Goal: Transaction & Acquisition: Purchase product/service

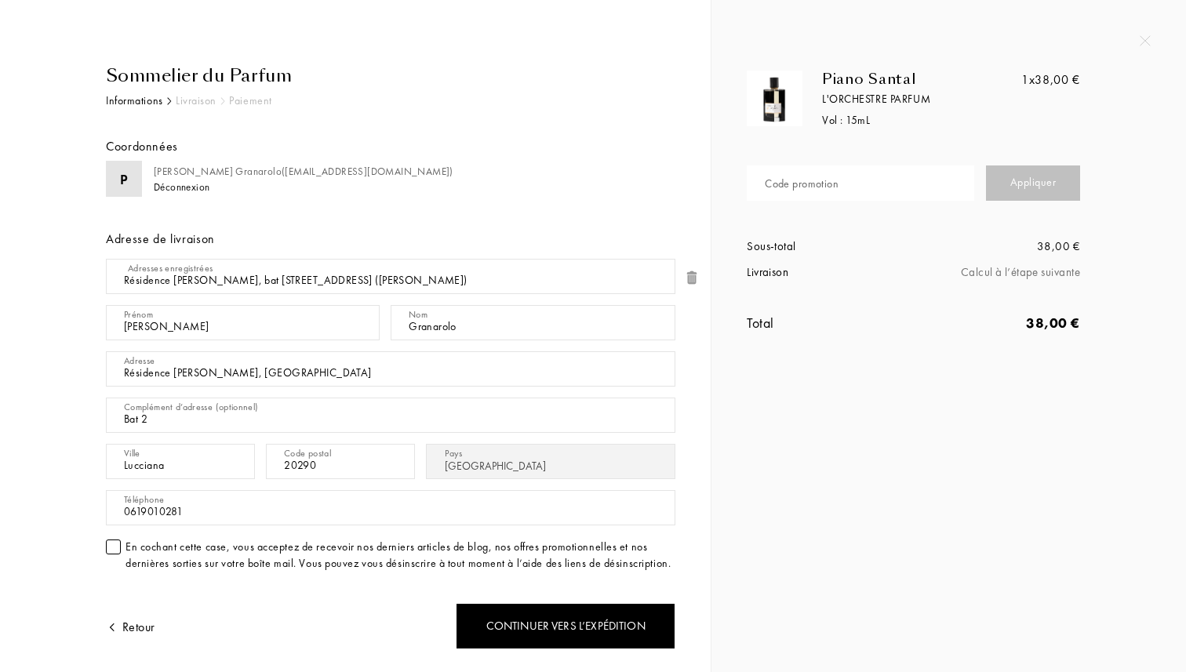
select select "FR"
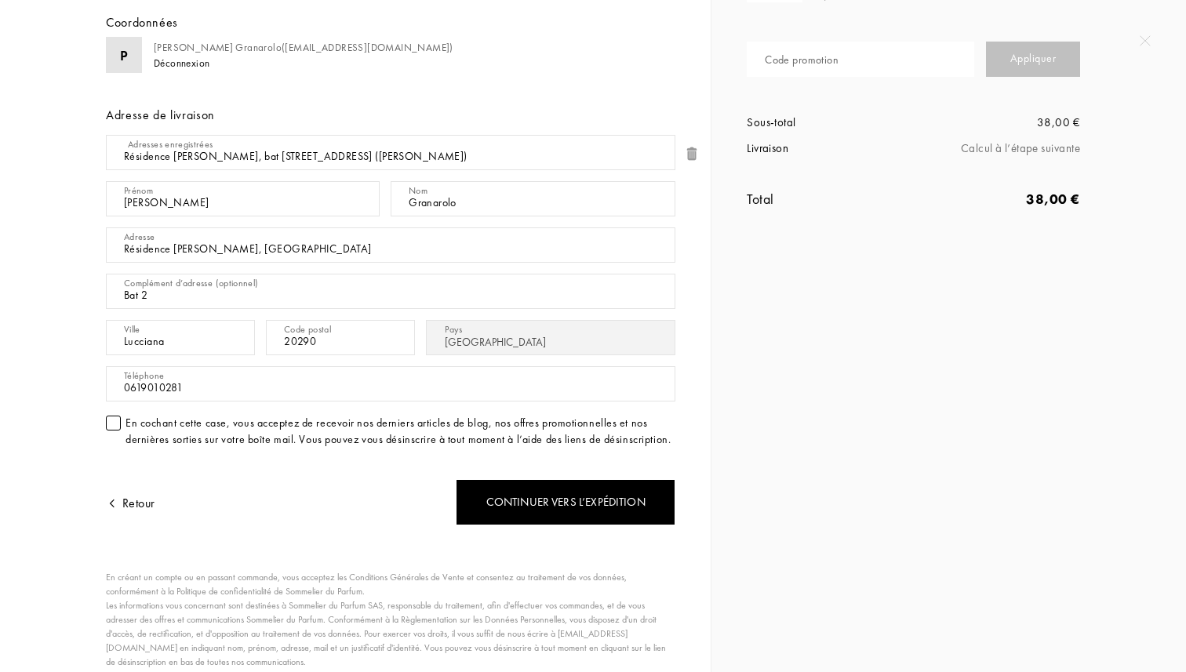
scroll to position [136, 0]
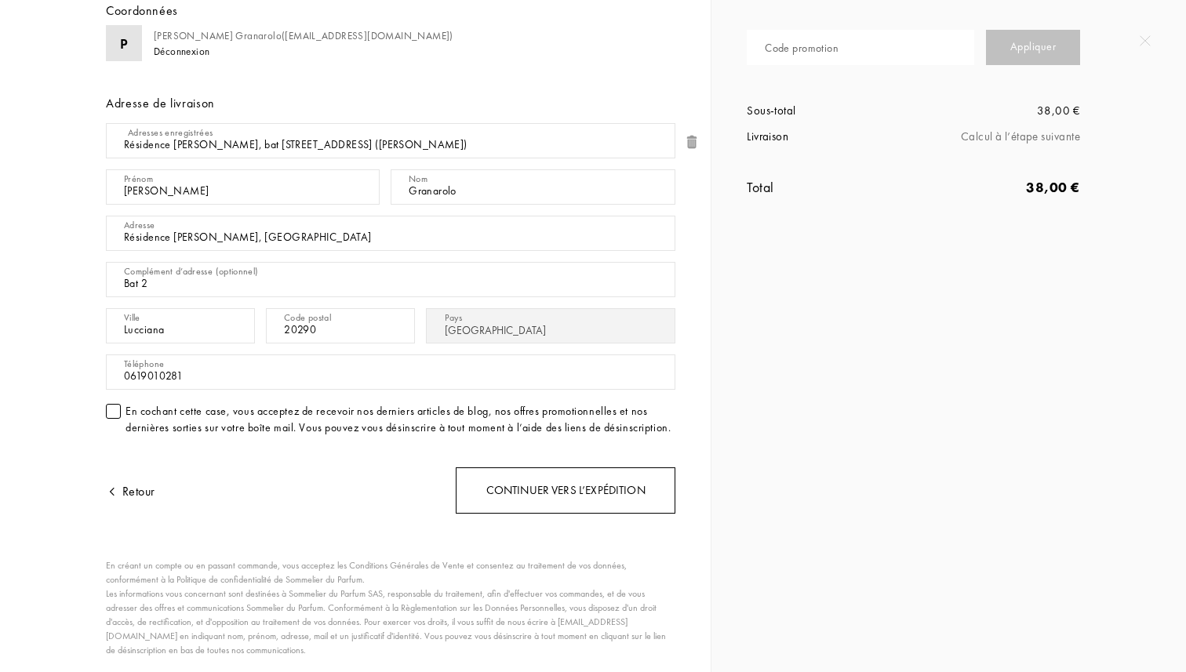
click at [527, 499] on div "Continuer vers l’expédition" at bounding box center [566, 490] width 220 height 46
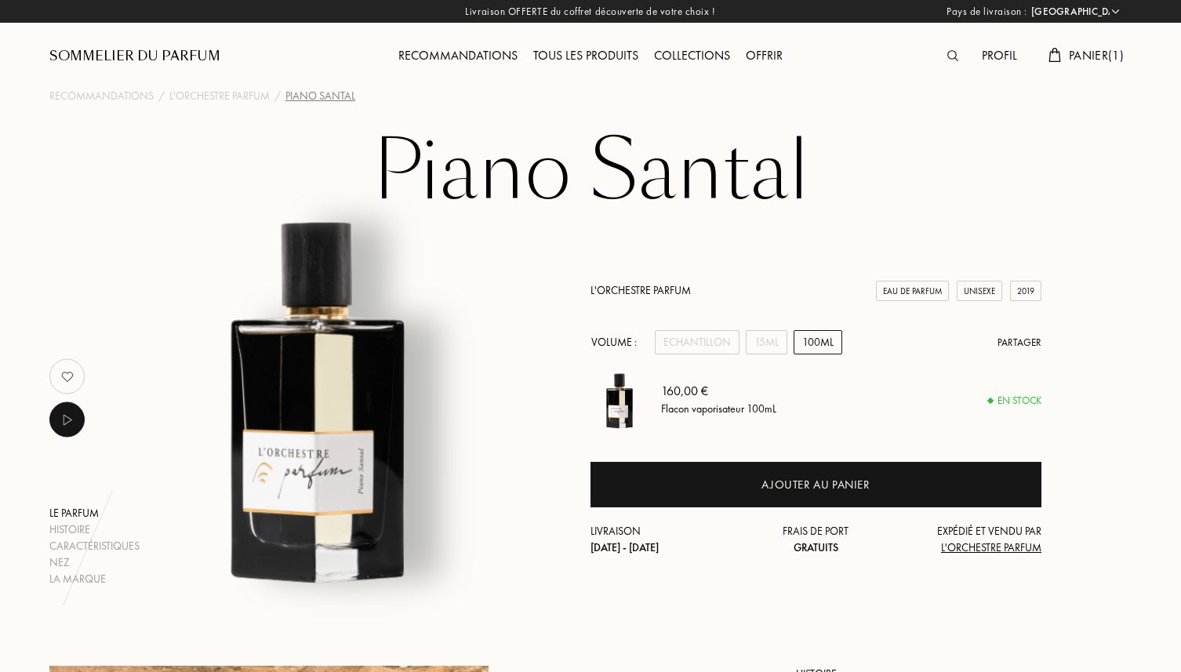
select select "FR"
click at [765, 338] on div "15mL" at bounding box center [767, 342] width 42 height 24
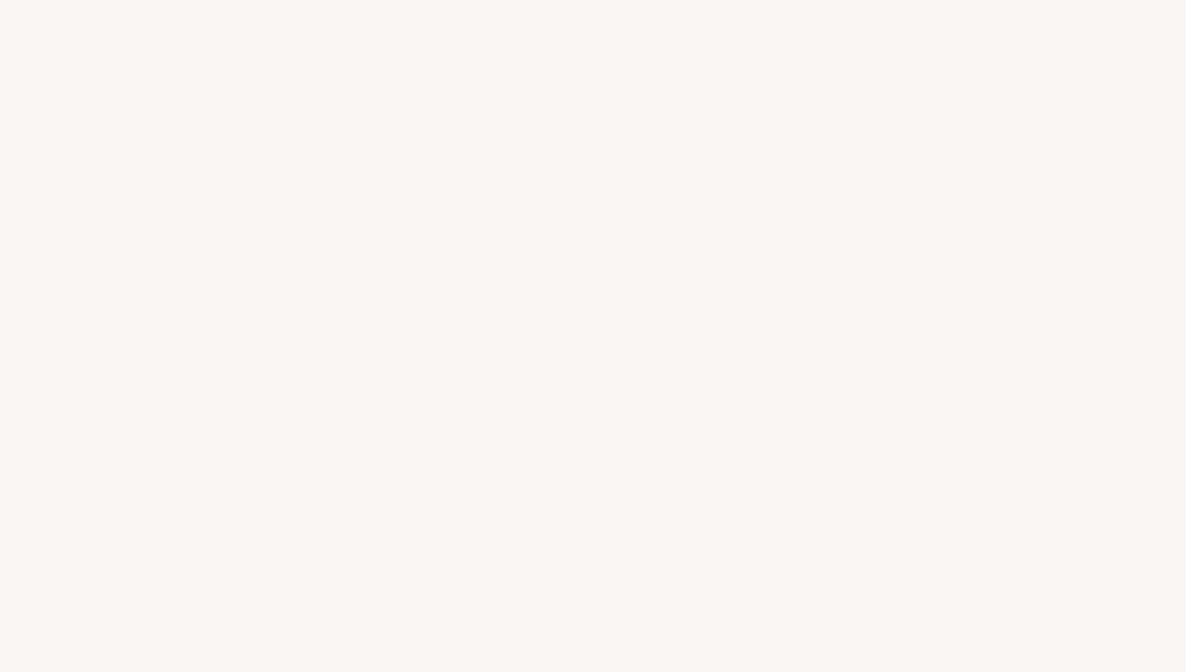
select select "FR"
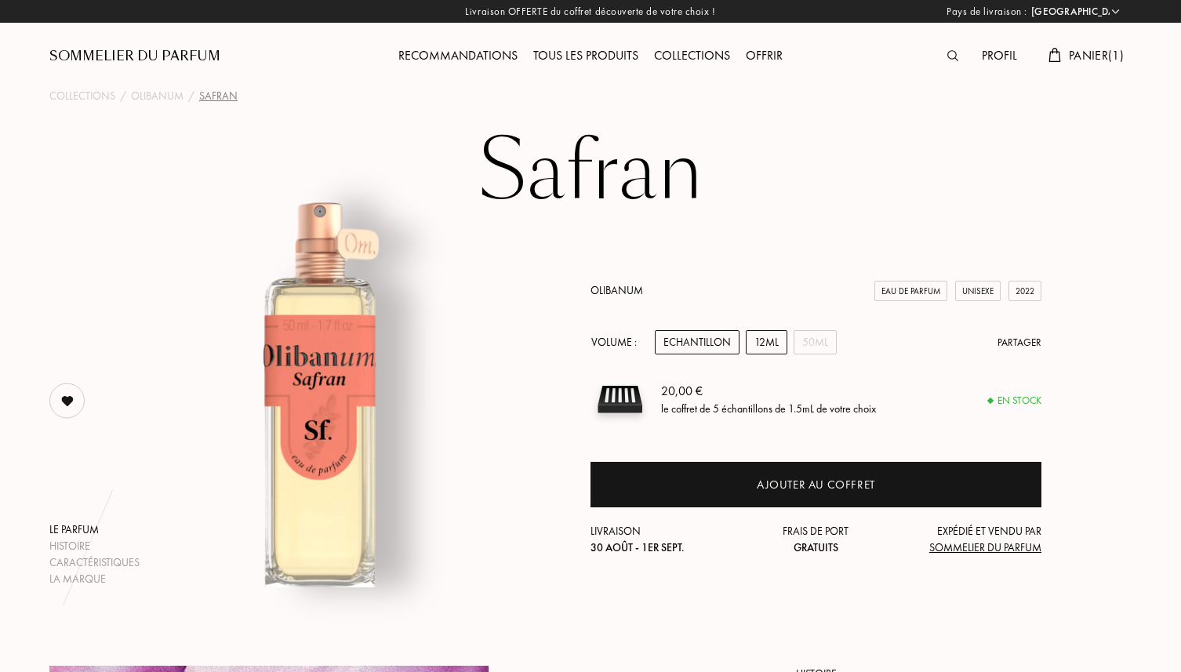
click at [759, 345] on div "12mL" at bounding box center [767, 342] width 42 height 24
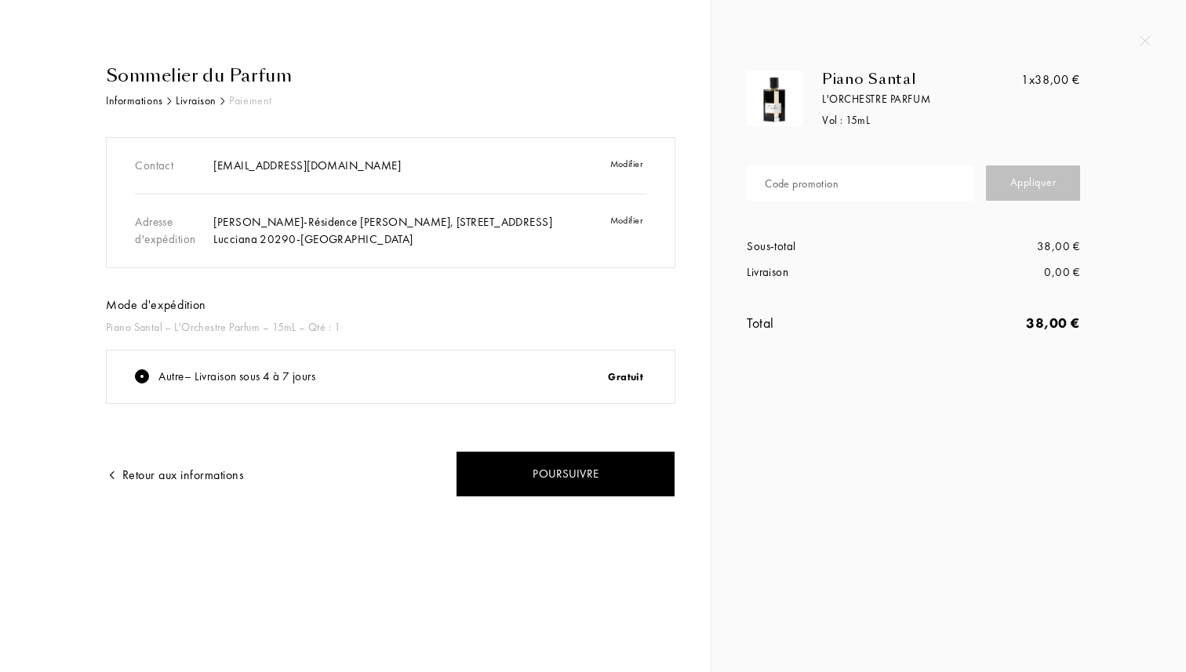
click at [892, 187] on input "text" at bounding box center [859, 182] width 227 height 35
click at [837, 0] on div at bounding box center [593, 0] width 1186 height 0
click at [1040, 188] on div "Appliquer" at bounding box center [1033, 182] width 94 height 35
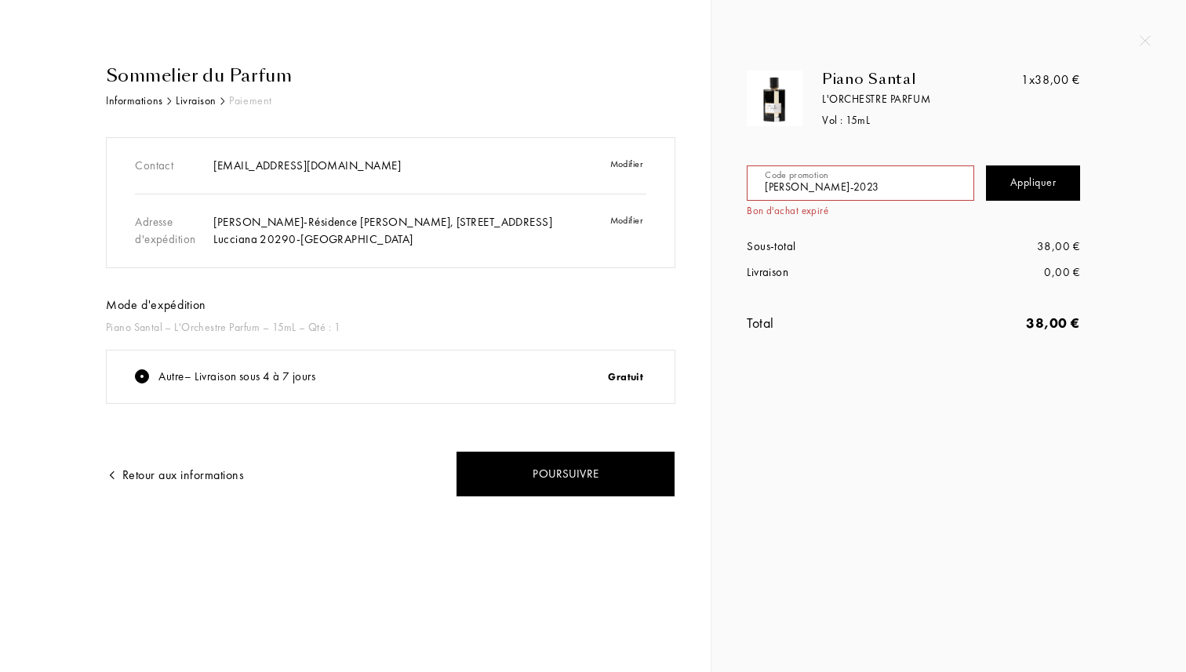
drag, startPoint x: 877, startPoint y: 185, endPoint x: 670, endPoint y: 183, distance: 207.0
click at [673, 183] on div "Sommelier du Parfum Informations Livraison Paiement Contact hillport@hotmail.co…" at bounding box center [593, 336] width 1186 height 672
type input "JOANNA-2023"
paste input "text"
drag, startPoint x: 906, startPoint y: 191, endPoint x: 583, endPoint y: 188, distance: 323.8
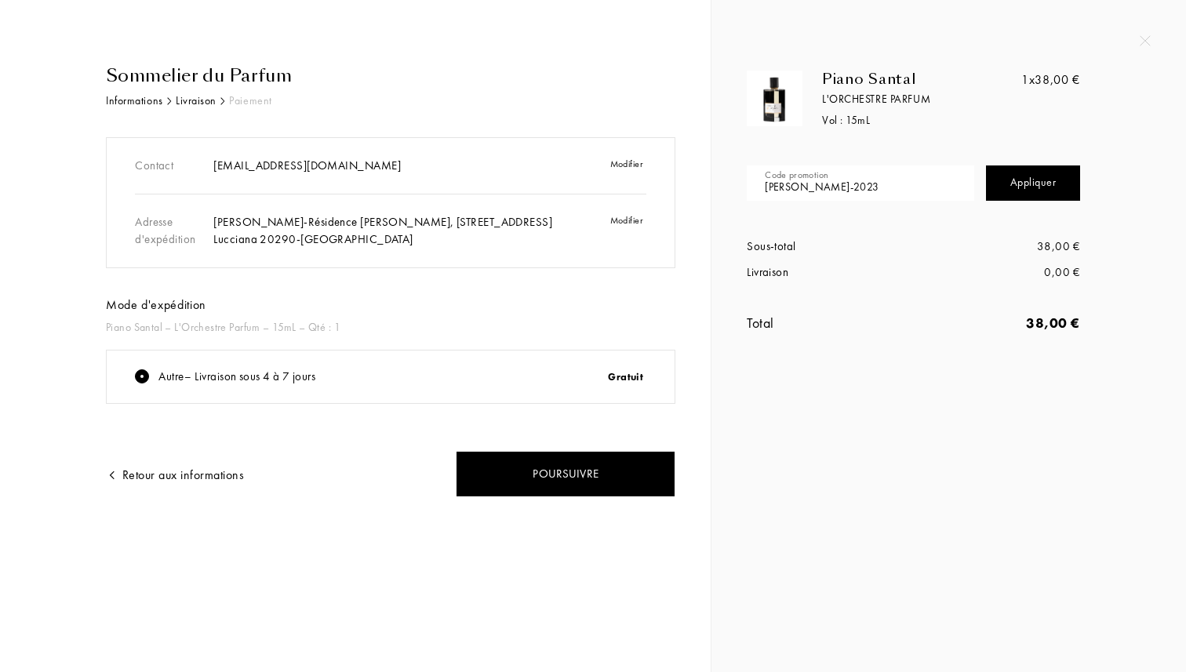
click at [583, 188] on div "Sommelier du Parfum Informations Livraison Paiement Contact hillport@hotmail.co…" at bounding box center [593, 336] width 1186 height 672
click at [220, 478] on div "Retour aux informations" at bounding box center [175, 475] width 138 height 19
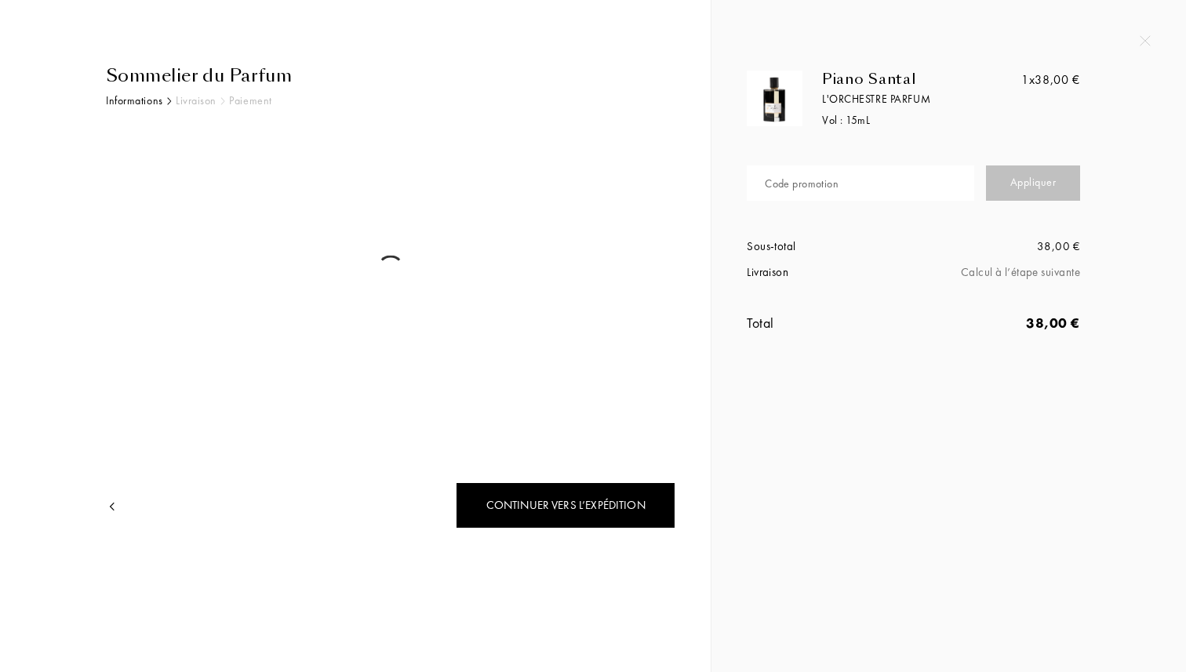
select select "FR"
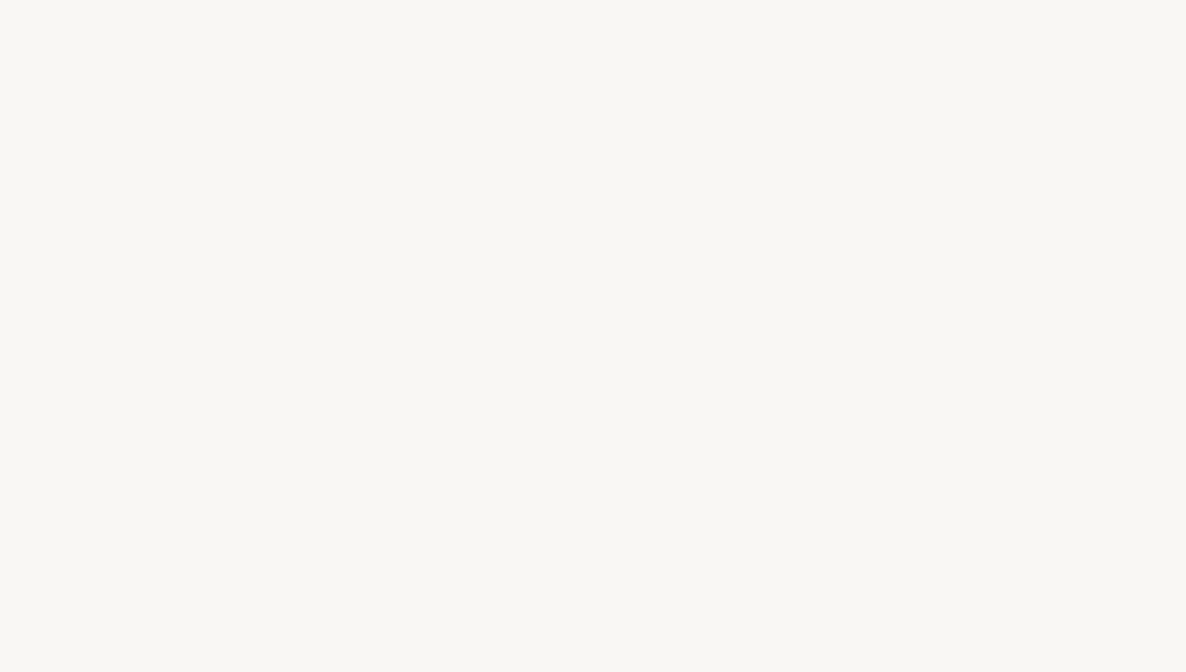
select select "FR"
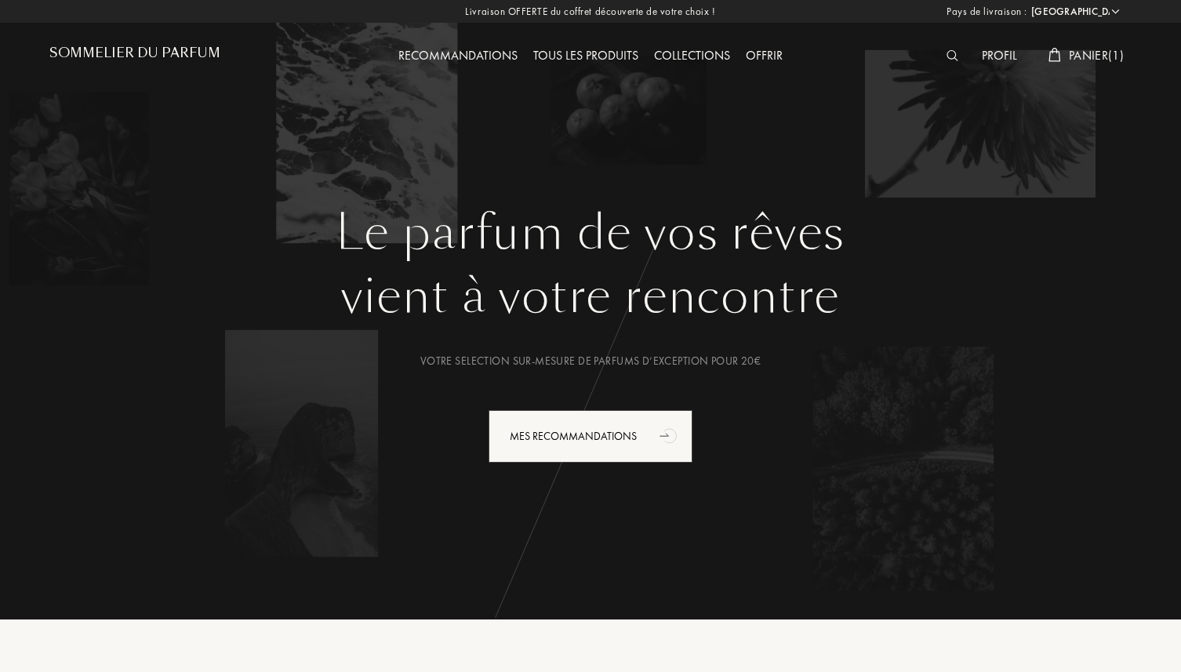
click at [1077, 54] on span "Panier ( 1 )" at bounding box center [1096, 55] width 55 height 16
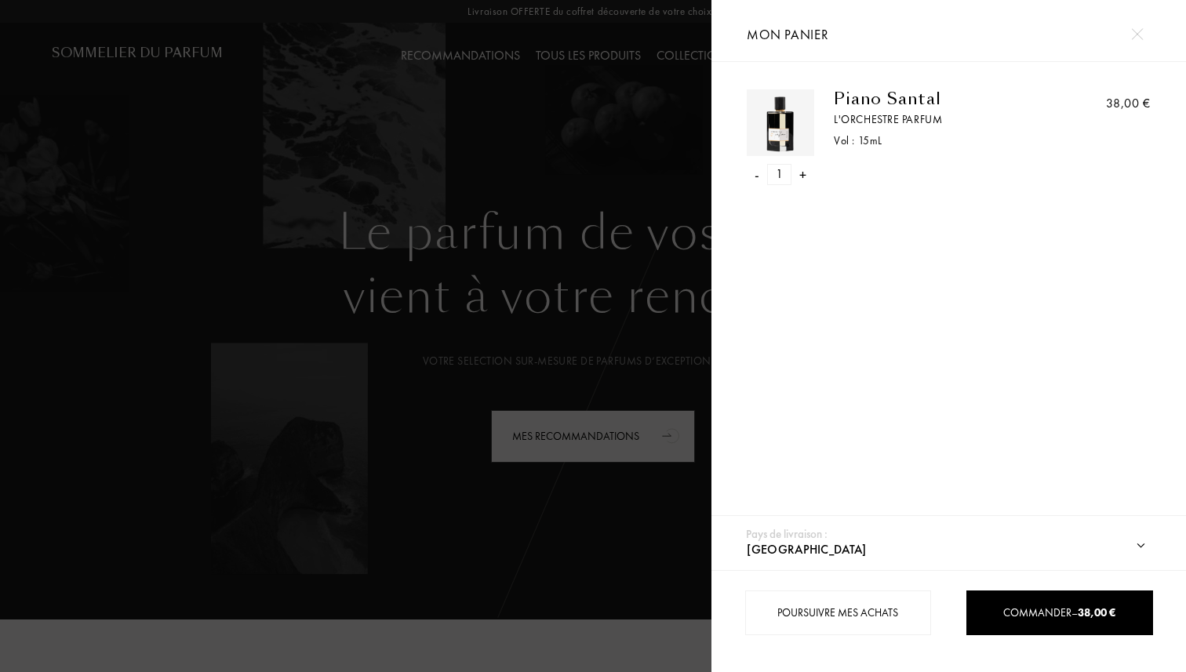
click at [795, 176] on div "- 1 +" at bounding box center [779, 174] width 67 height 21
click at [803, 177] on div "+" at bounding box center [802, 174] width 7 height 21
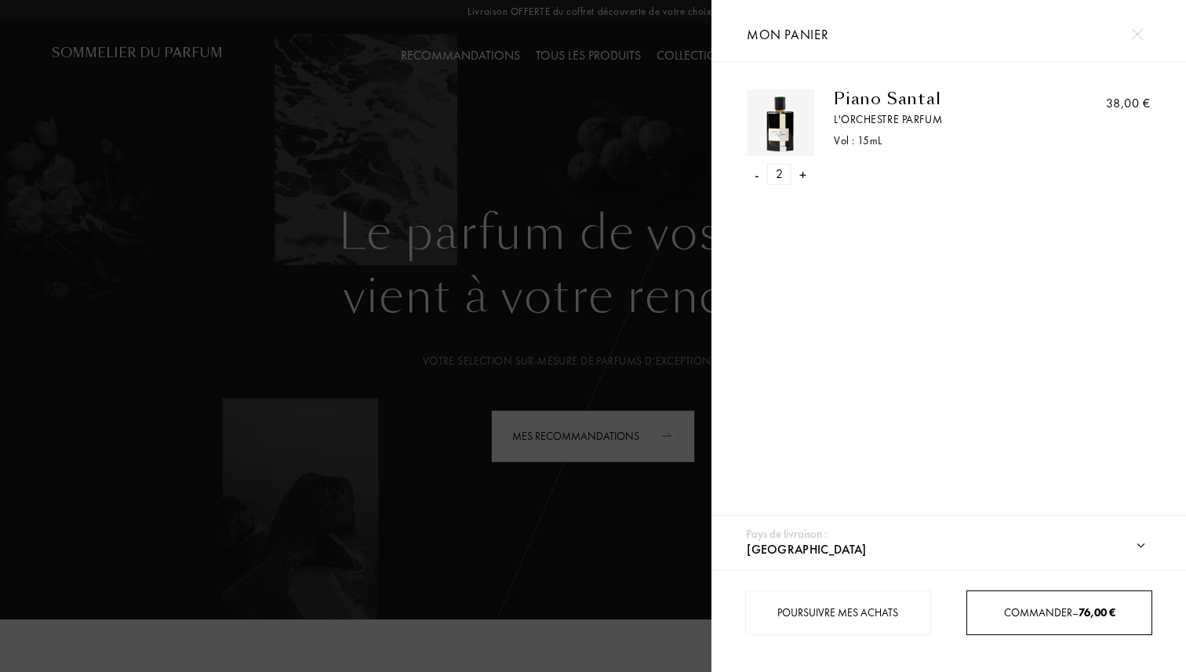
click at [1030, 605] on div "Commander – 76,00 €" at bounding box center [1059, 613] width 184 height 16
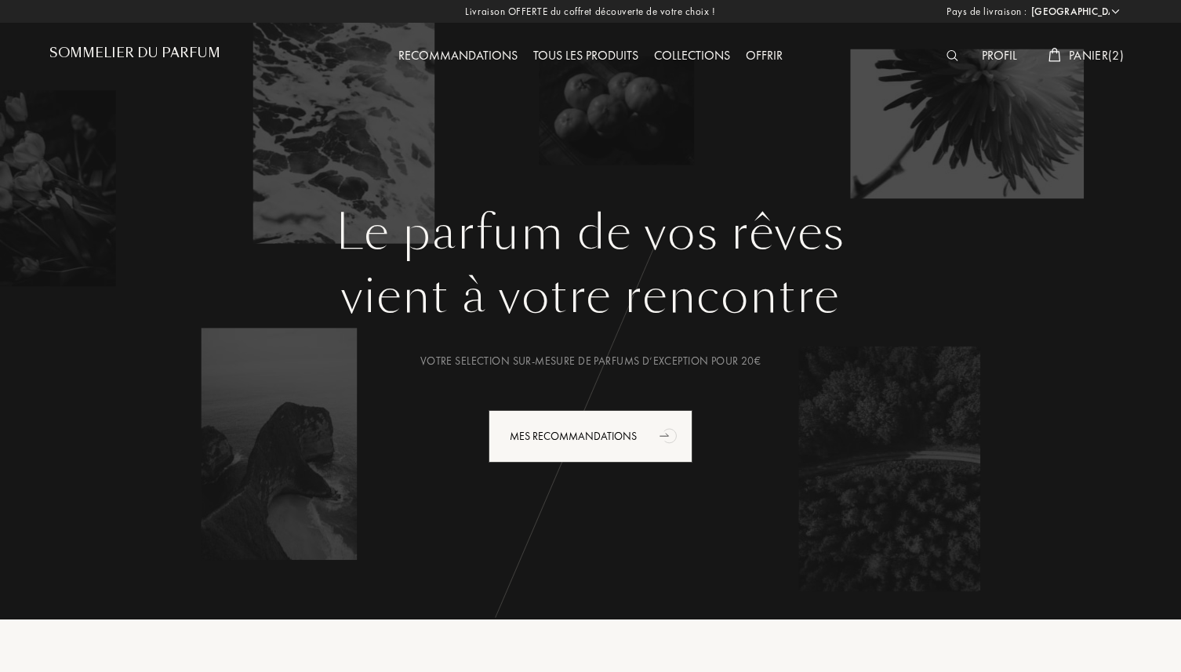
click at [601, 52] on div "Tous les produits" at bounding box center [585, 56] width 121 height 20
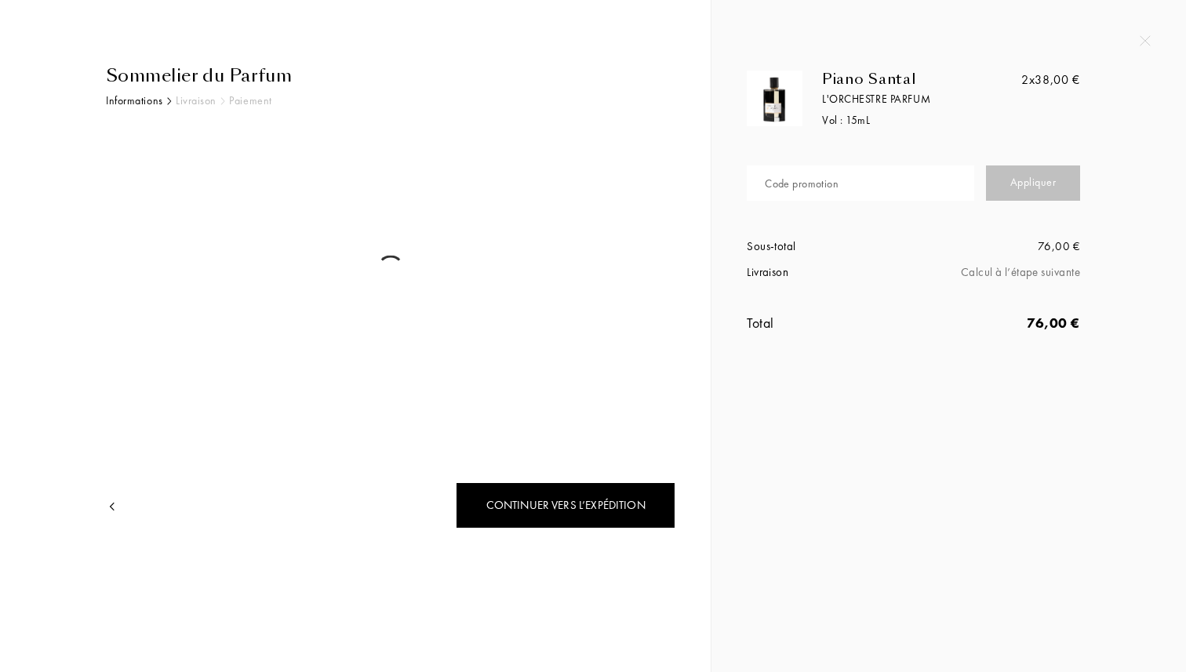
select select "FR"
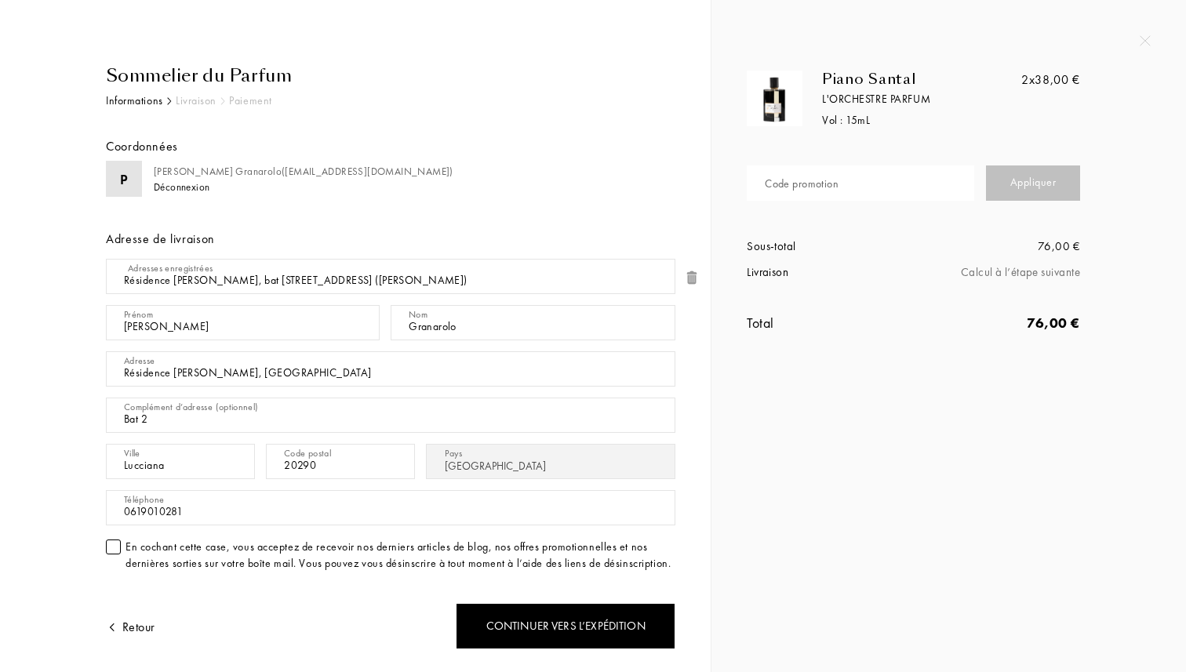
click at [913, 188] on input "text" at bounding box center [859, 182] width 227 height 35
type input "HLN2D-BBFAU"
click at [1033, 178] on div "Appliquer" at bounding box center [1033, 182] width 94 height 35
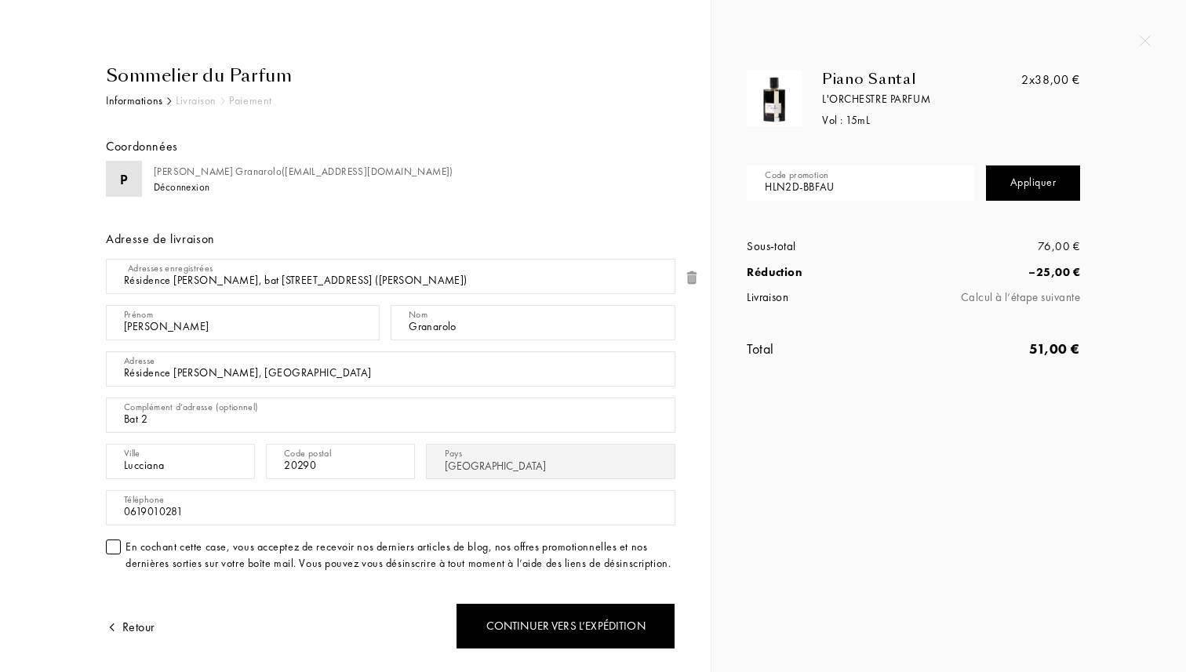
drag, startPoint x: 891, startPoint y: 191, endPoint x: 652, endPoint y: 186, distance: 239.2
click at [652, 186] on div "Sommelier du Parfum Informations Livraison Paiement Coordonnées P Pierre-Louis …" at bounding box center [593, 336] width 1186 height 672
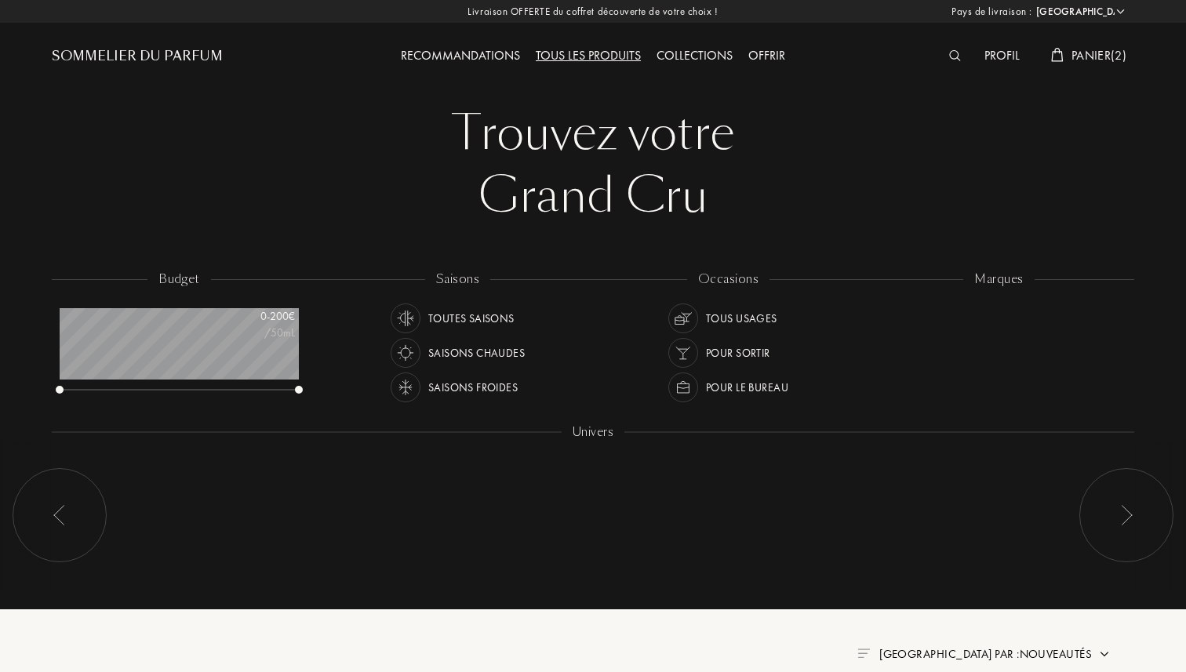
select select "FR"
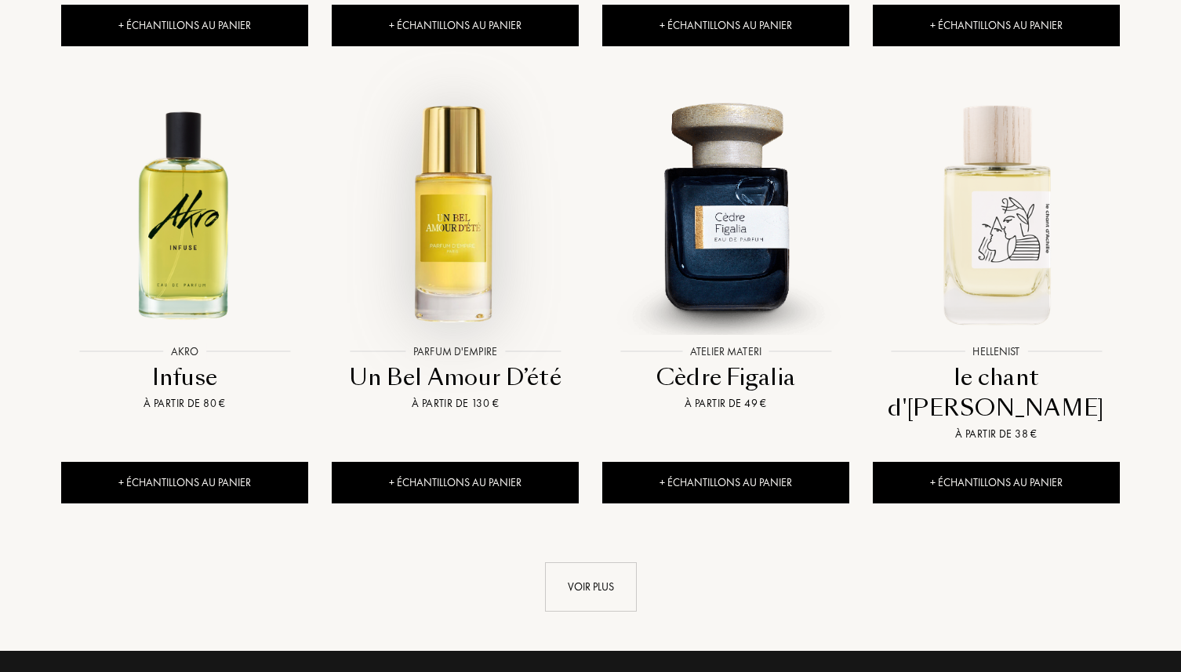
scroll to position [1532, 0]
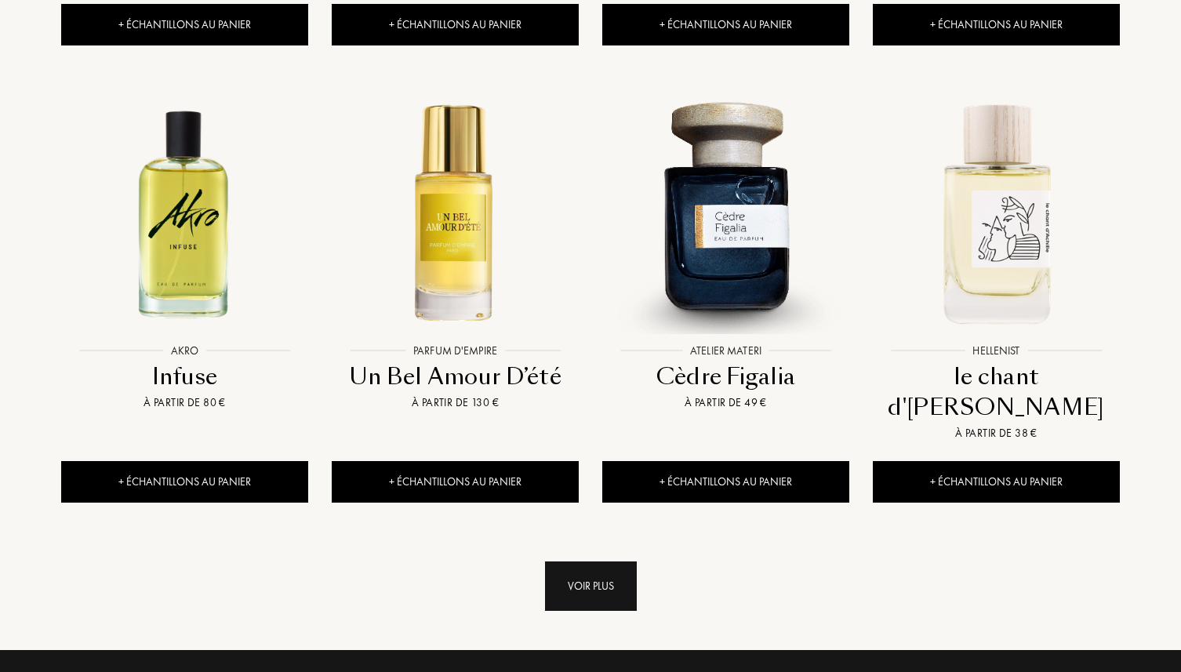
click at [594, 561] on div "Voir plus" at bounding box center [591, 585] width 92 height 49
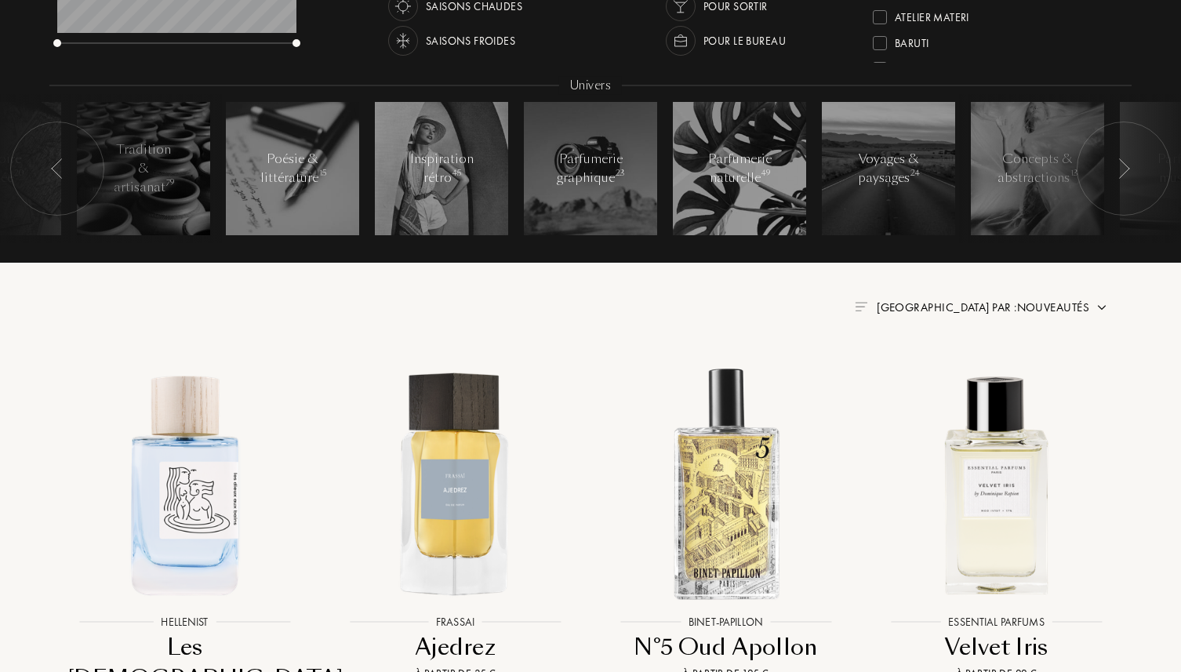
scroll to position [340, 0]
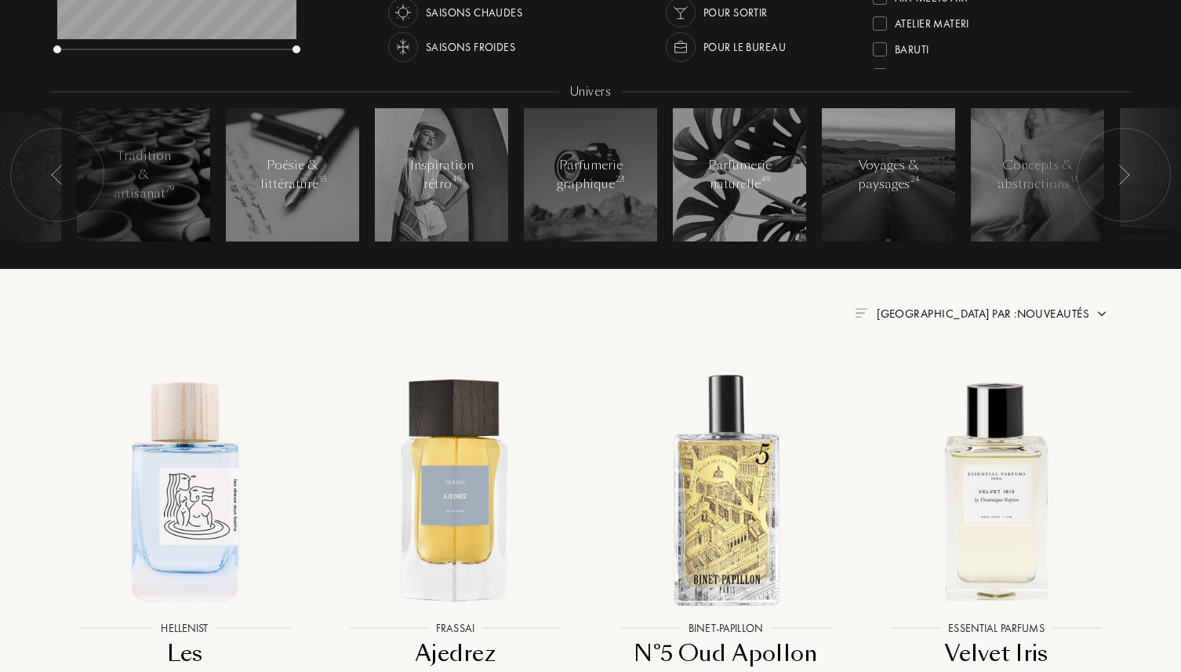
click at [1077, 320] on span "Trier par : Nouveautés" at bounding box center [983, 314] width 212 height 16
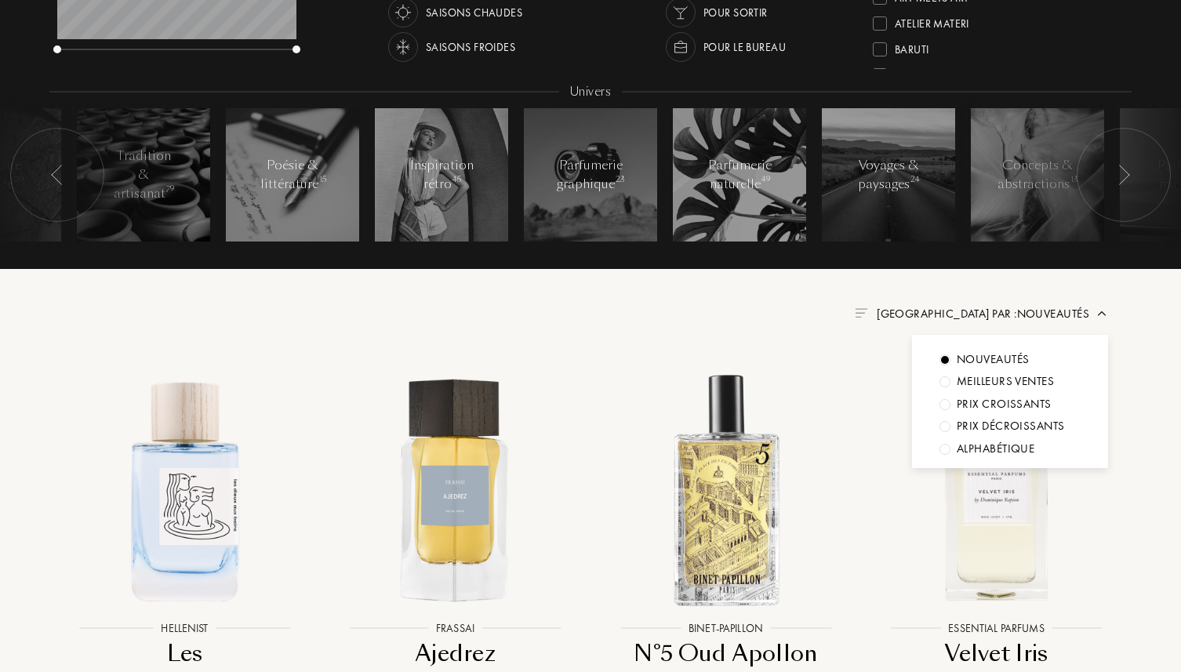
click at [1033, 405] on div "Prix croissants" at bounding box center [1004, 404] width 95 height 18
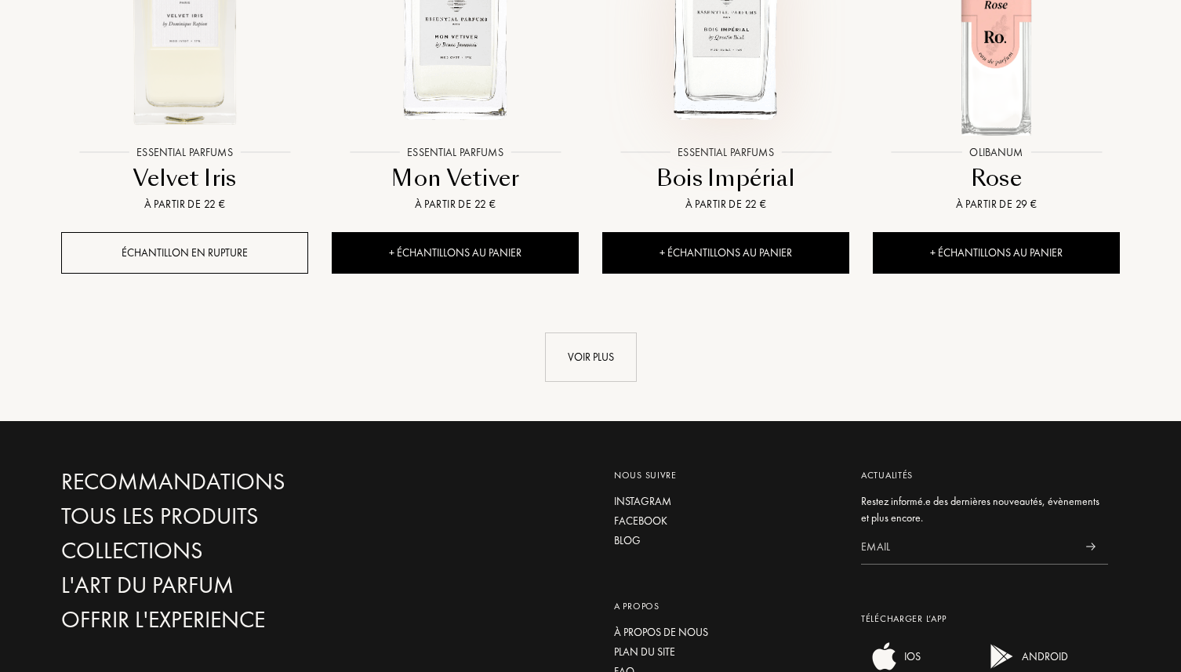
scroll to position [1693, 0]
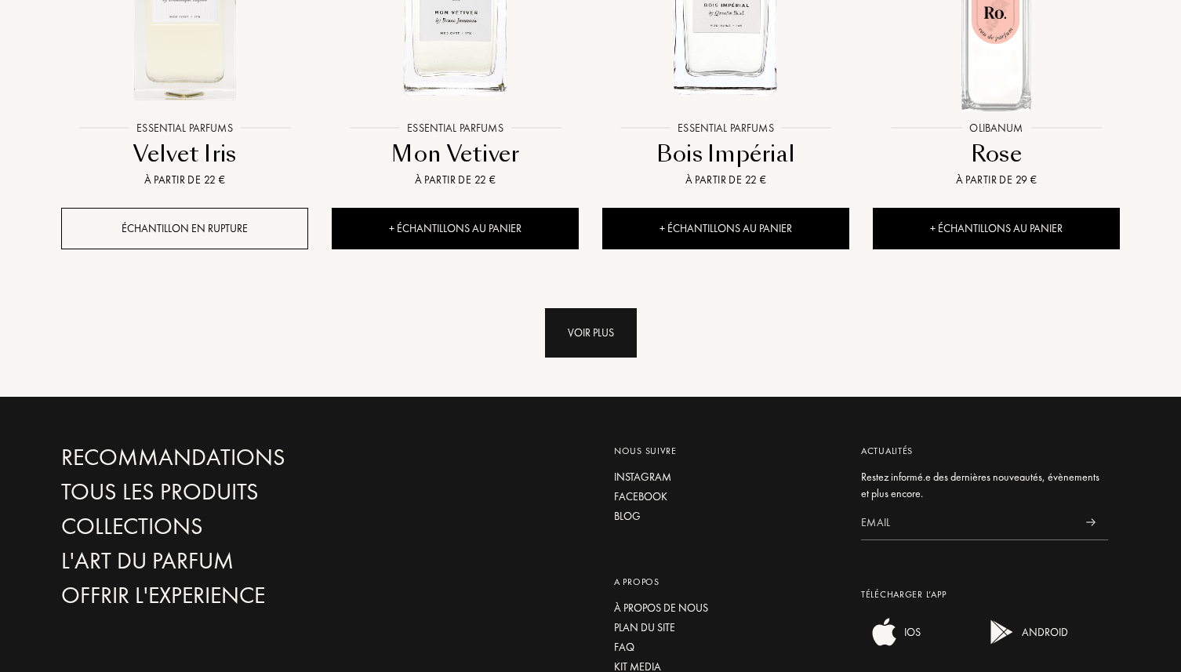
click at [597, 332] on div "Voir plus" at bounding box center [591, 332] width 92 height 49
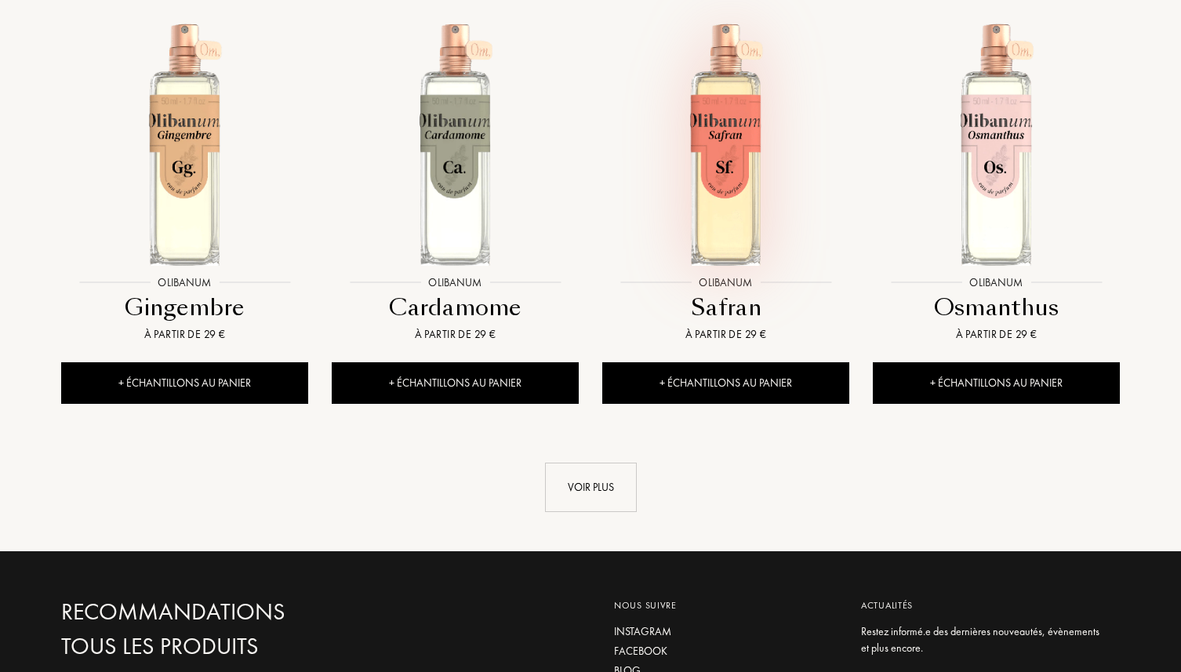
scroll to position [2941, 0]
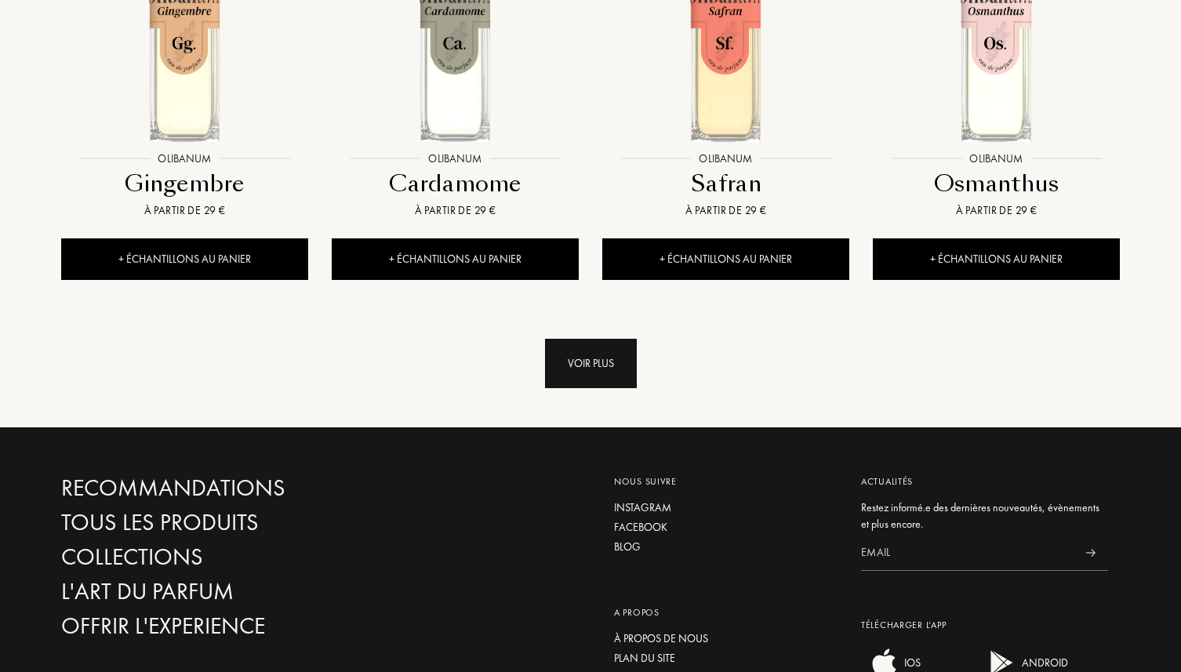
click at [611, 359] on div "Voir plus" at bounding box center [591, 363] width 92 height 49
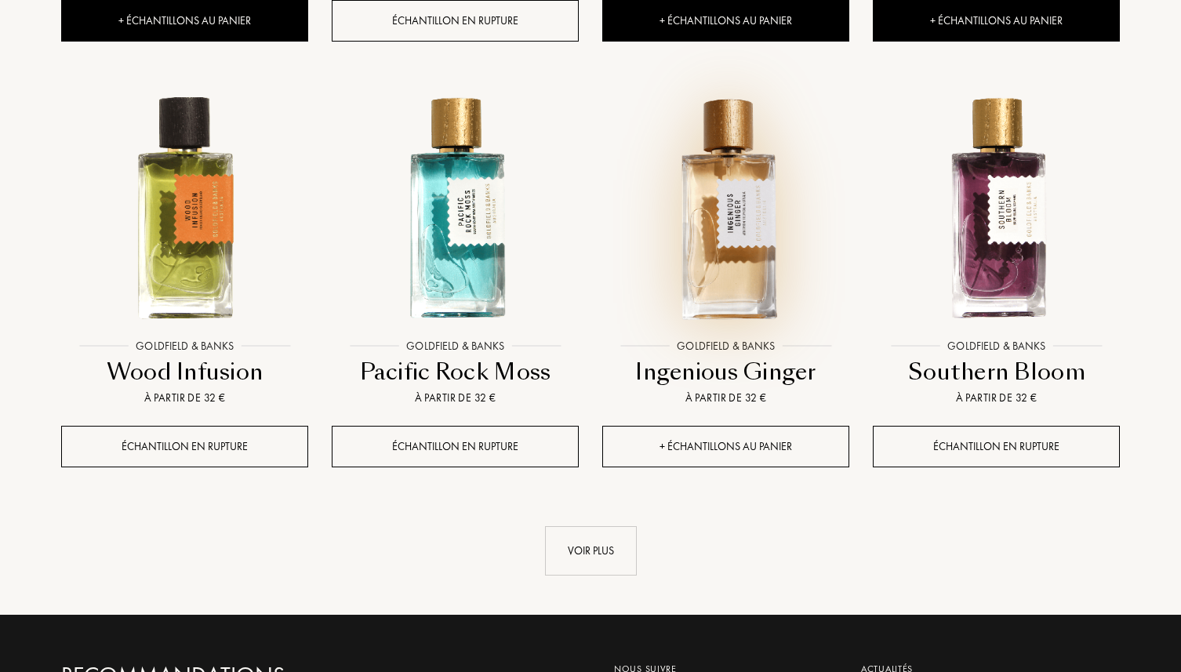
scroll to position [4034, 0]
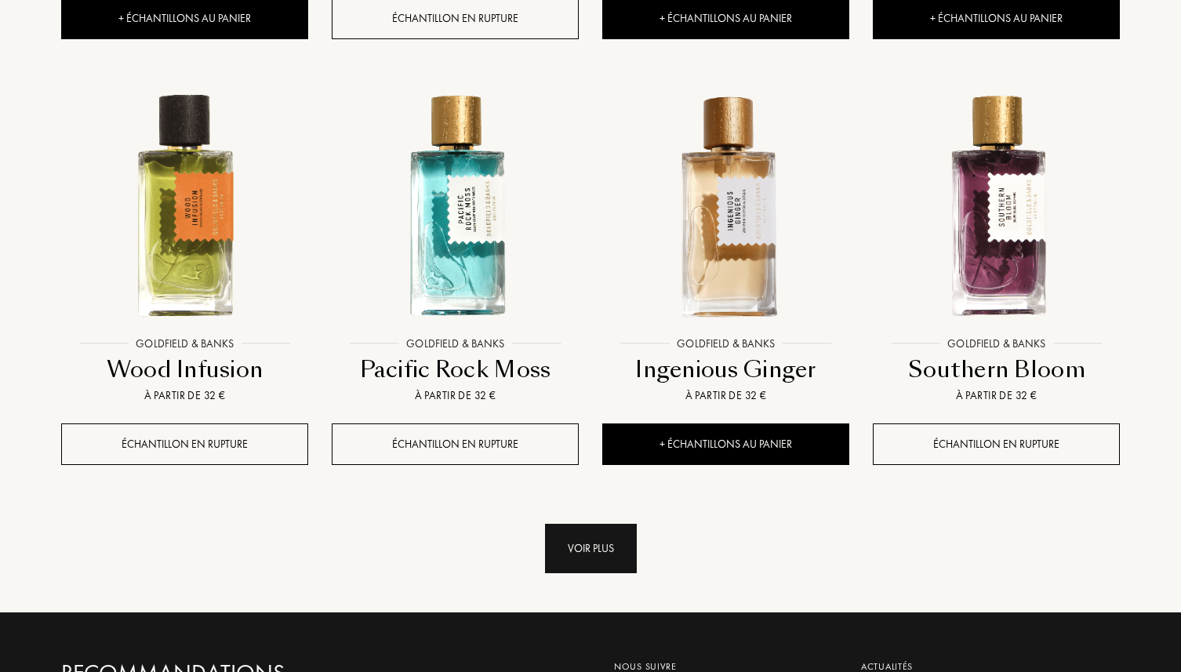
click at [609, 539] on div "Voir plus" at bounding box center [591, 548] width 92 height 49
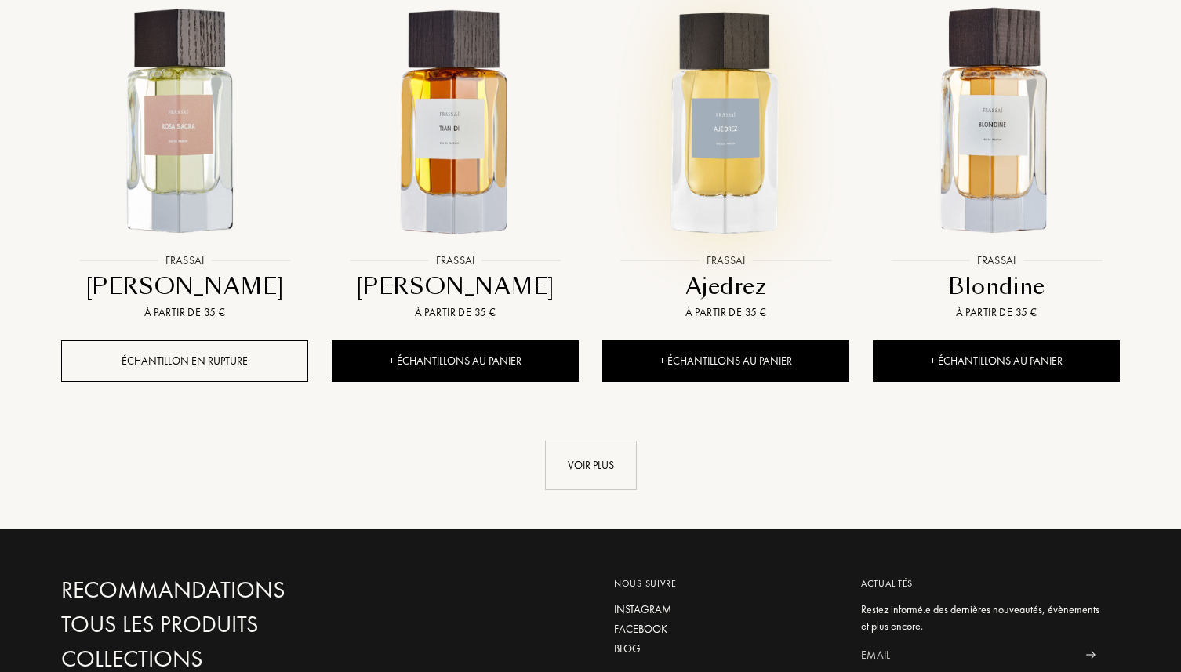
scroll to position [5403, 0]
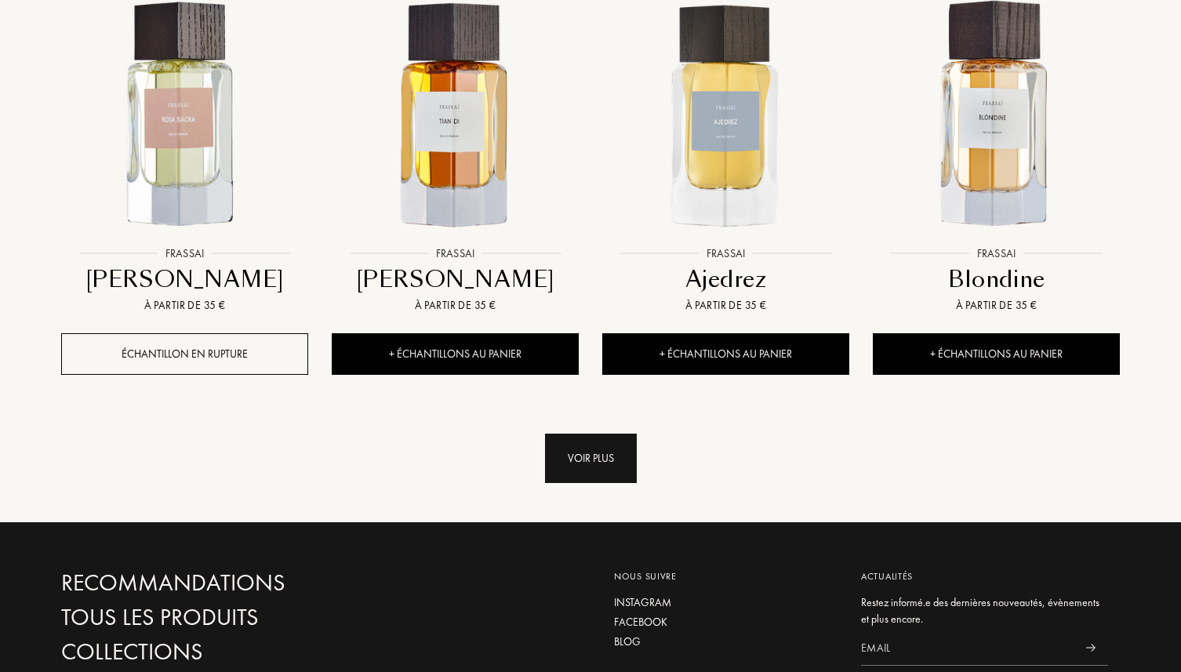
click at [579, 458] on div "Voir plus" at bounding box center [591, 458] width 92 height 49
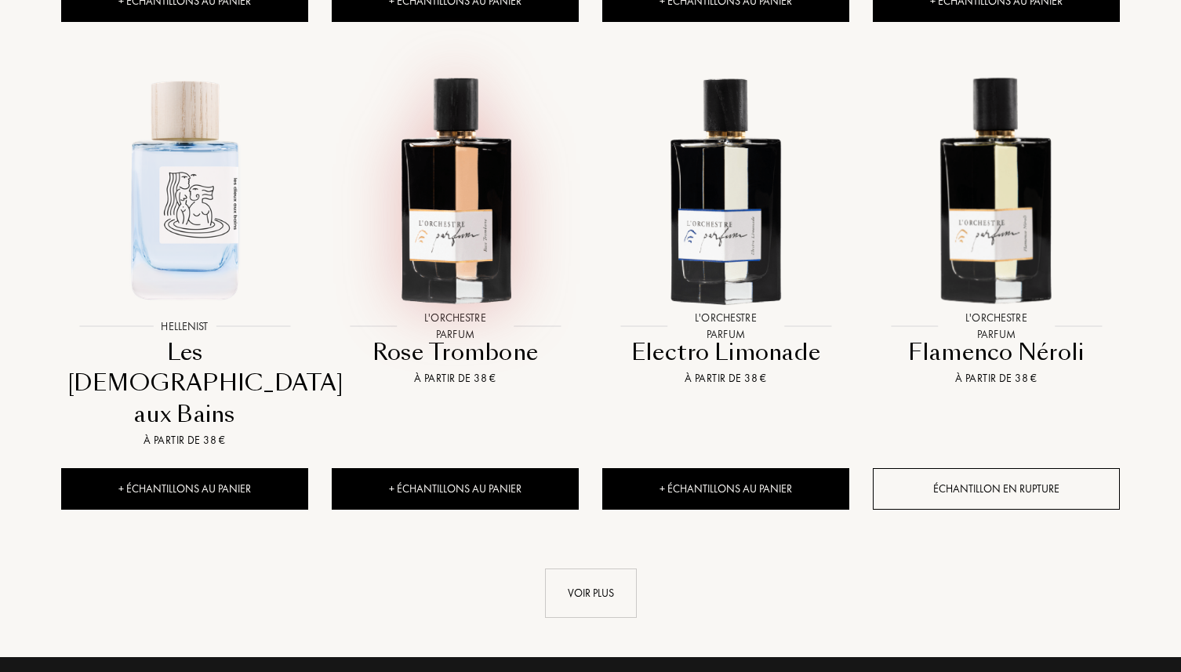
scroll to position [6643, 0]
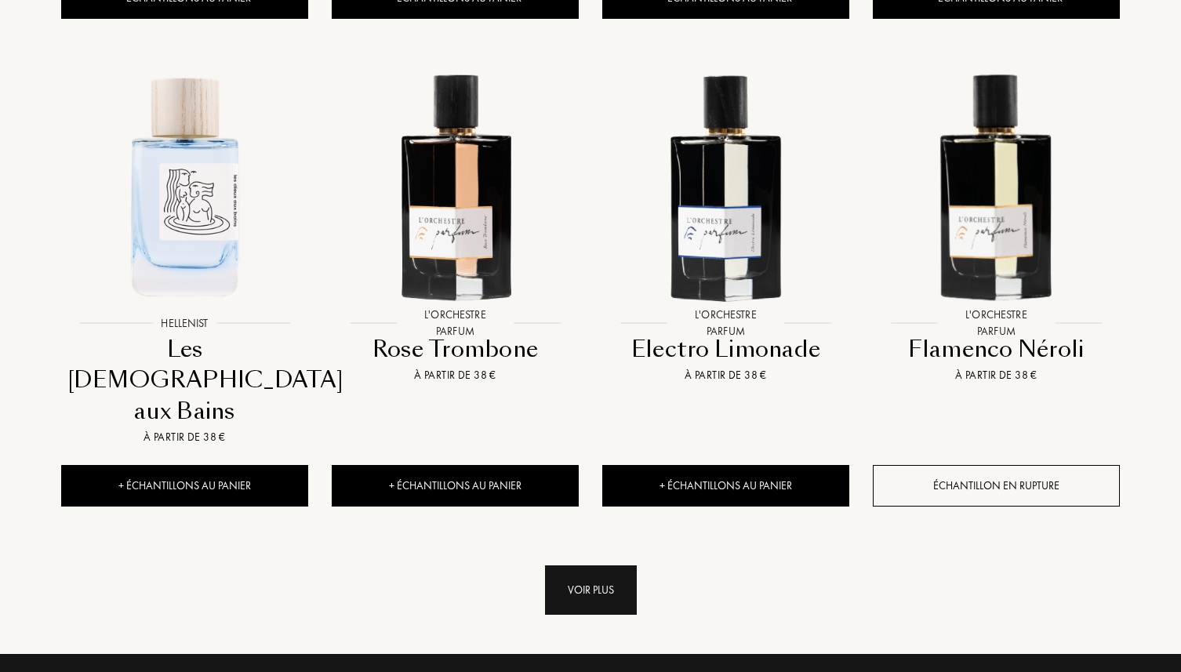
click at [589, 565] on div "Voir plus" at bounding box center [591, 589] width 92 height 49
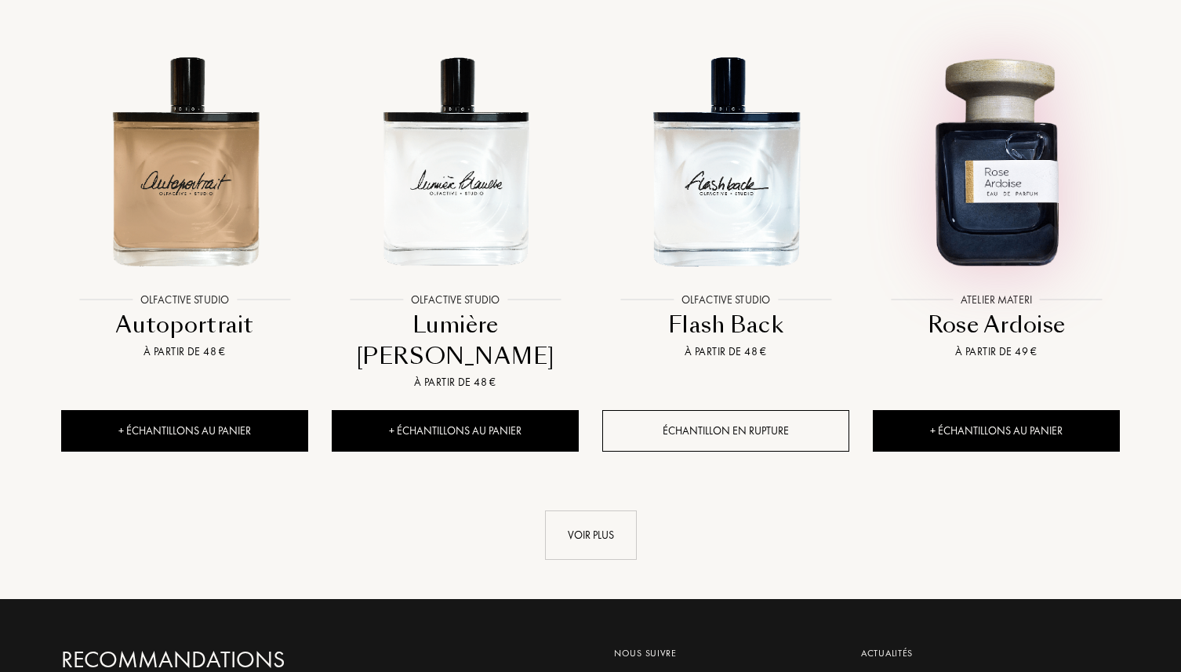
scroll to position [8054, 0]
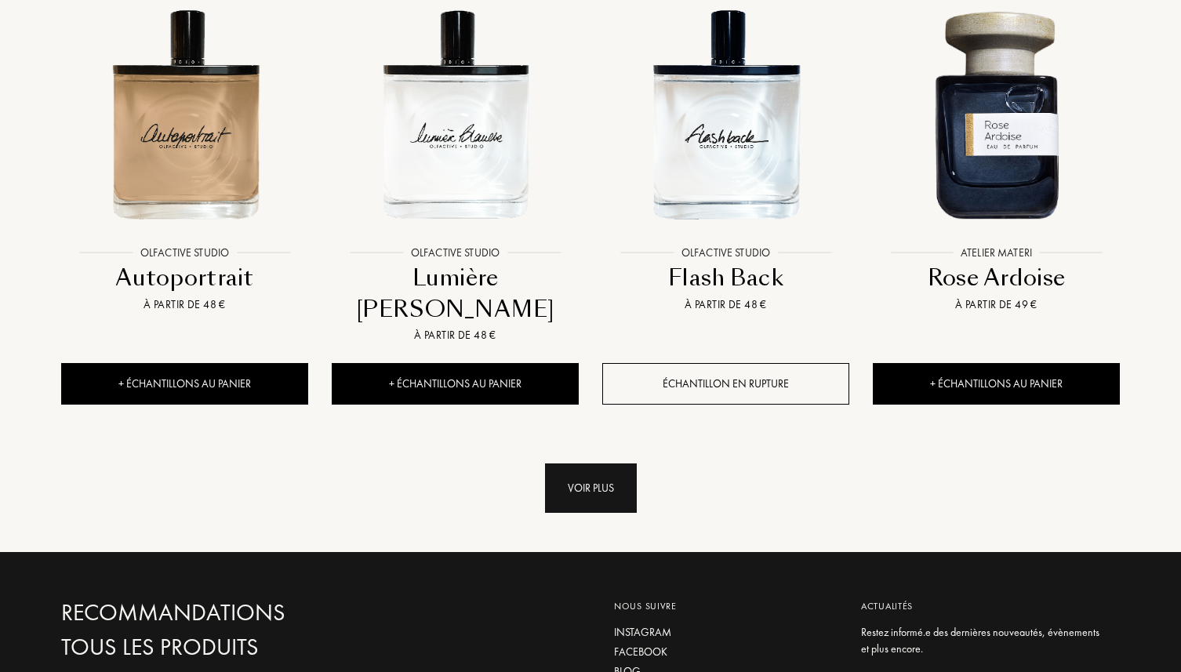
click at [629, 463] on div "Voir plus" at bounding box center [591, 487] width 92 height 49
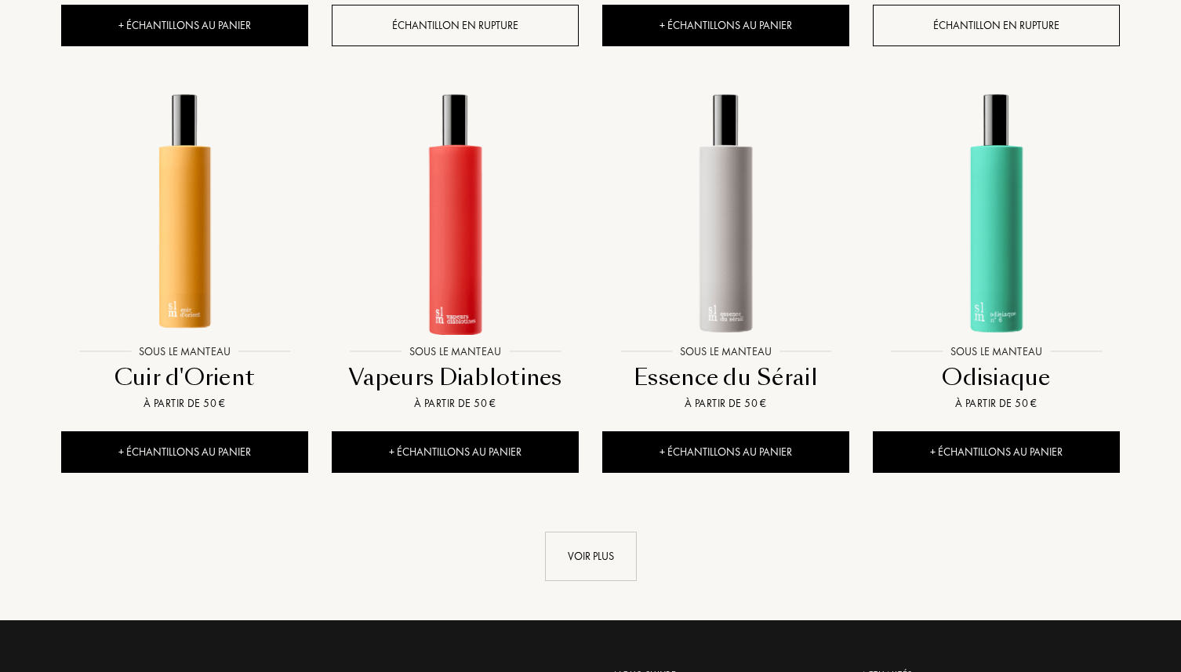
scroll to position [9272, 0]
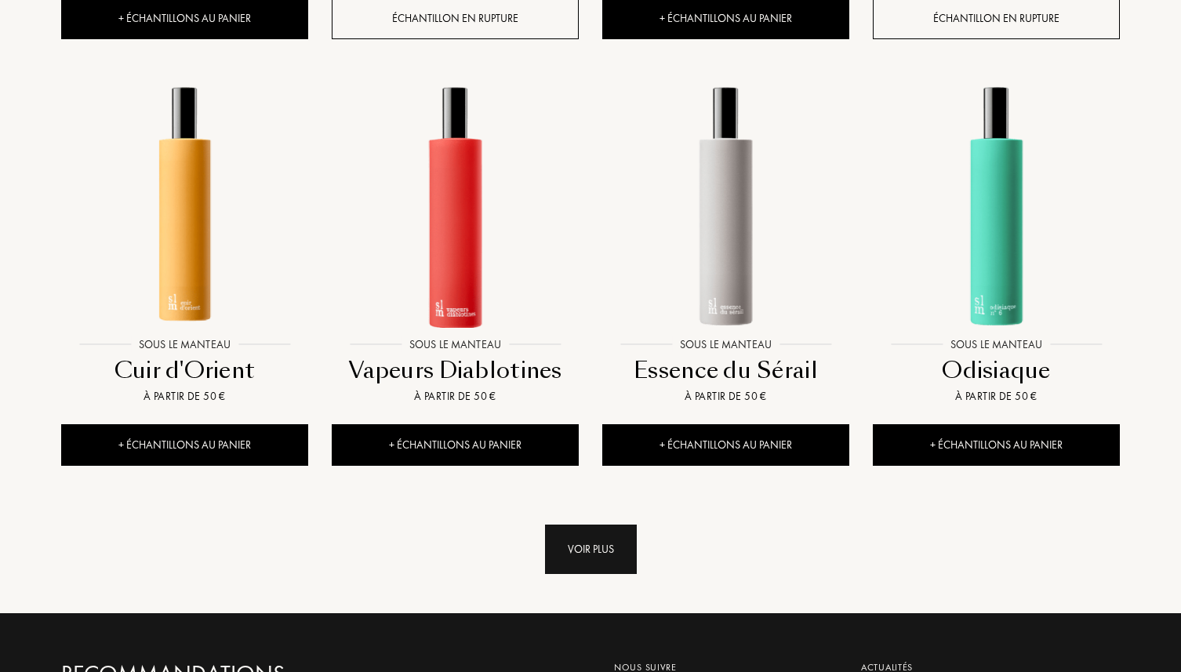
click at [578, 525] on div "Voir plus" at bounding box center [591, 549] width 92 height 49
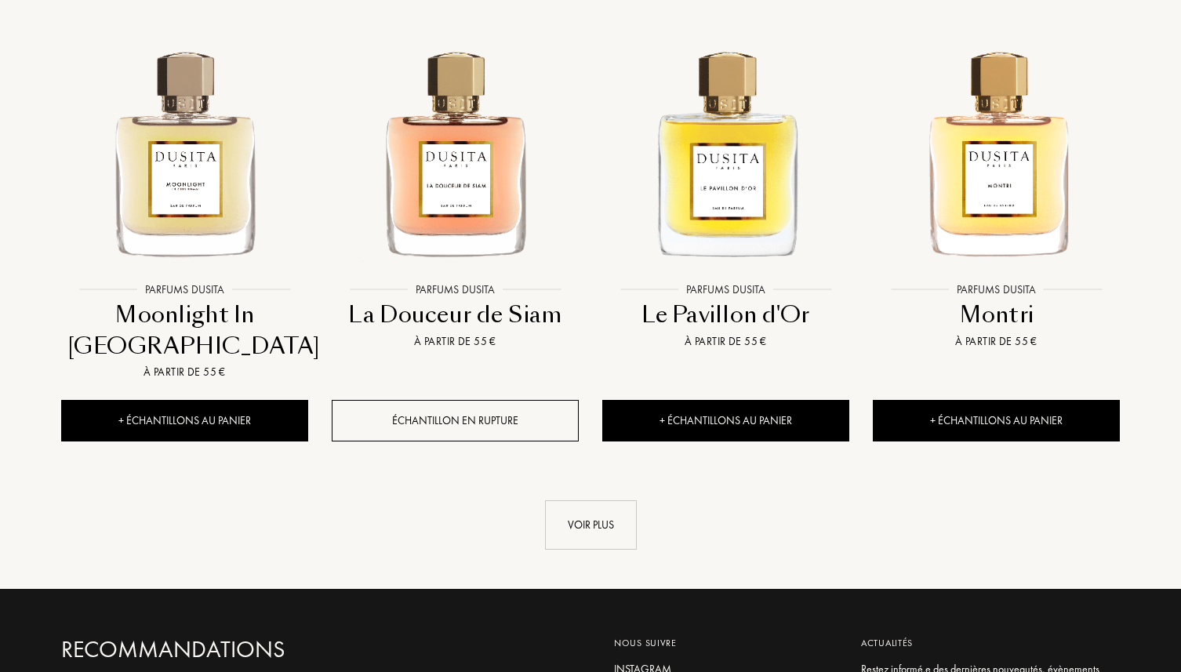
scroll to position [10670, 0]
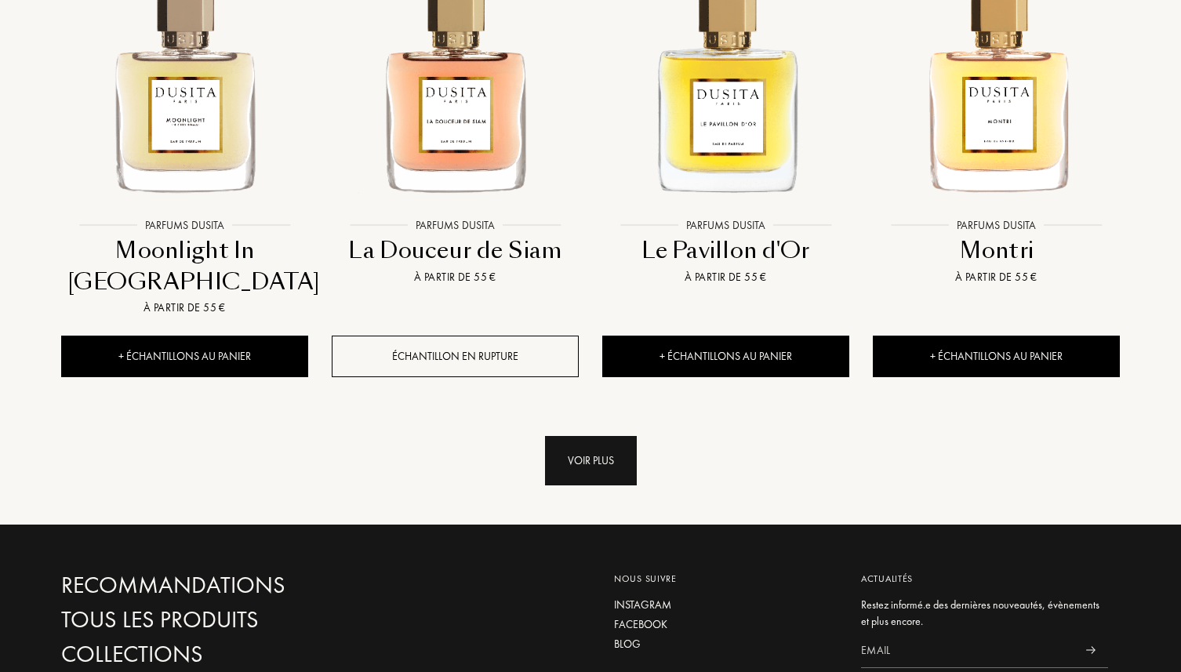
click at [593, 436] on div "Voir plus" at bounding box center [591, 460] width 92 height 49
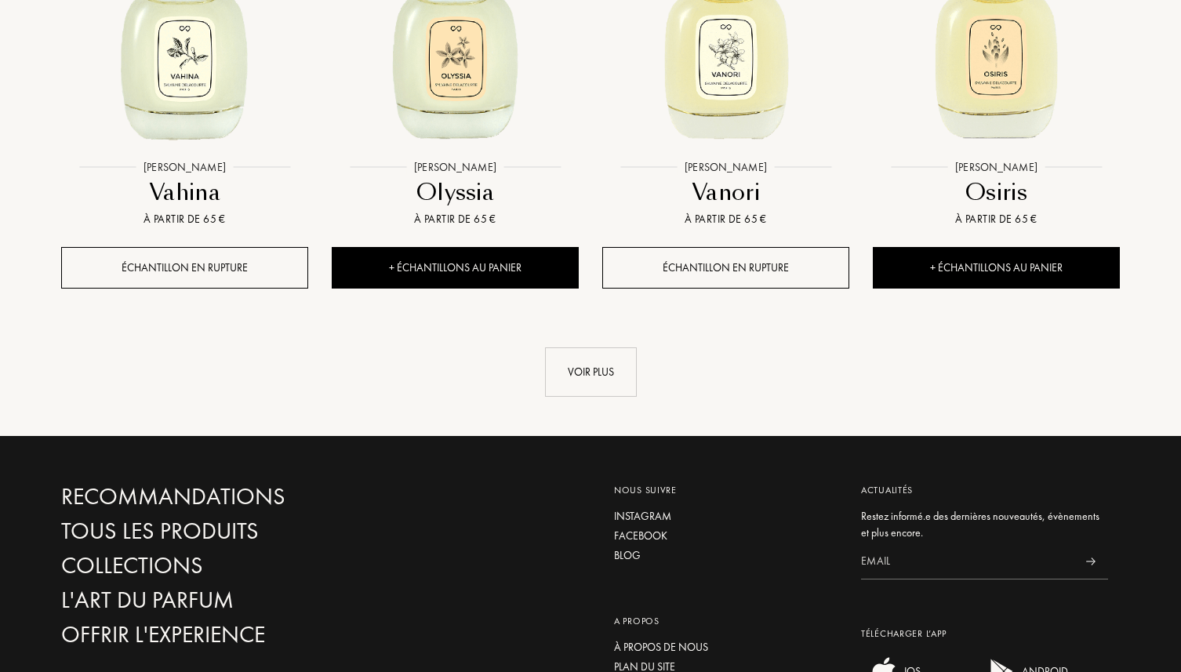
scroll to position [12045, 0]
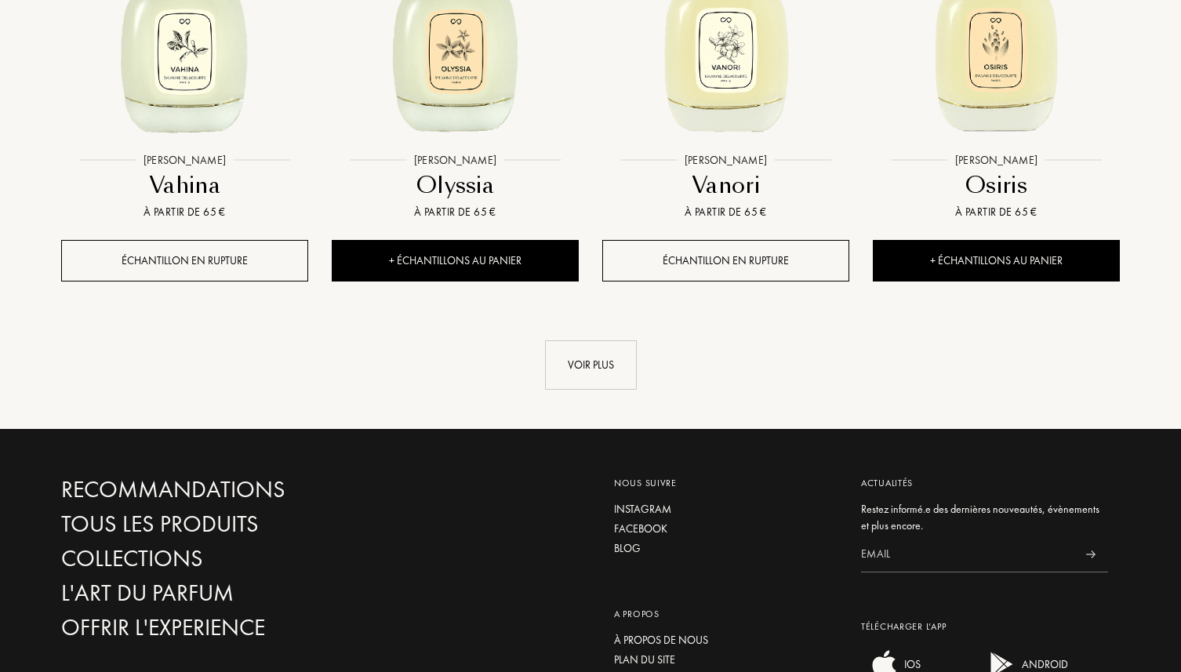
click at [583, 340] on div "Voir plus" at bounding box center [591, 364] width 92 height 49
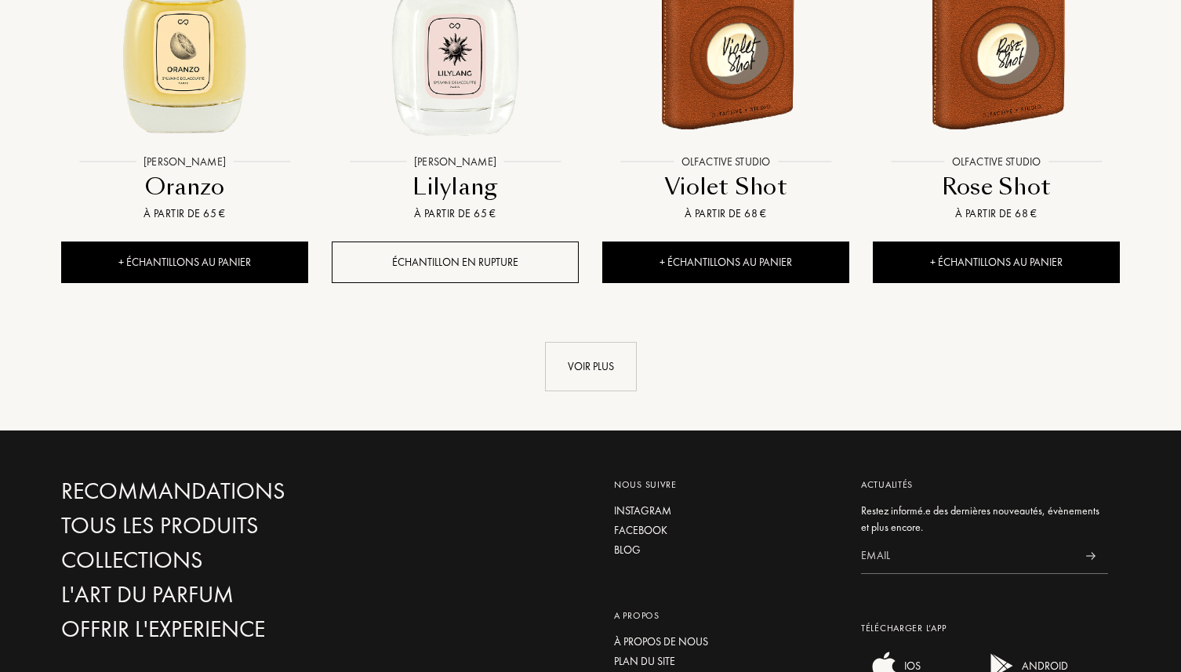
scroll to position [13262, 0]
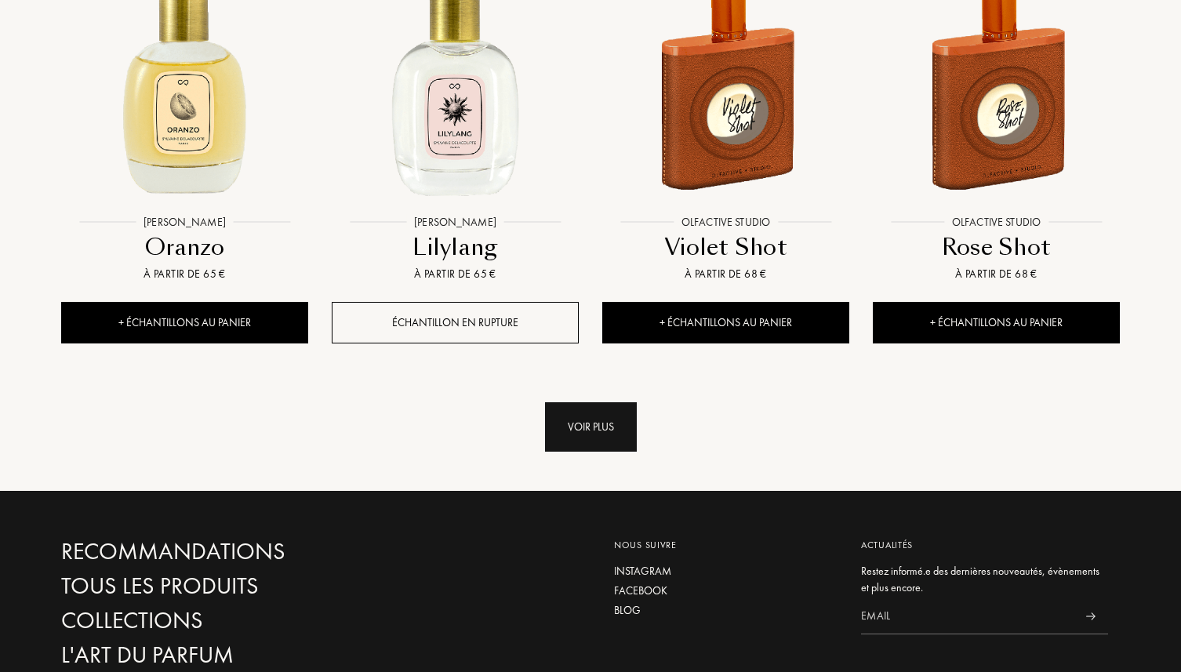
click at [596, 402] on div "Voir plus" at bounding box center [591, 426] width 92 height 49
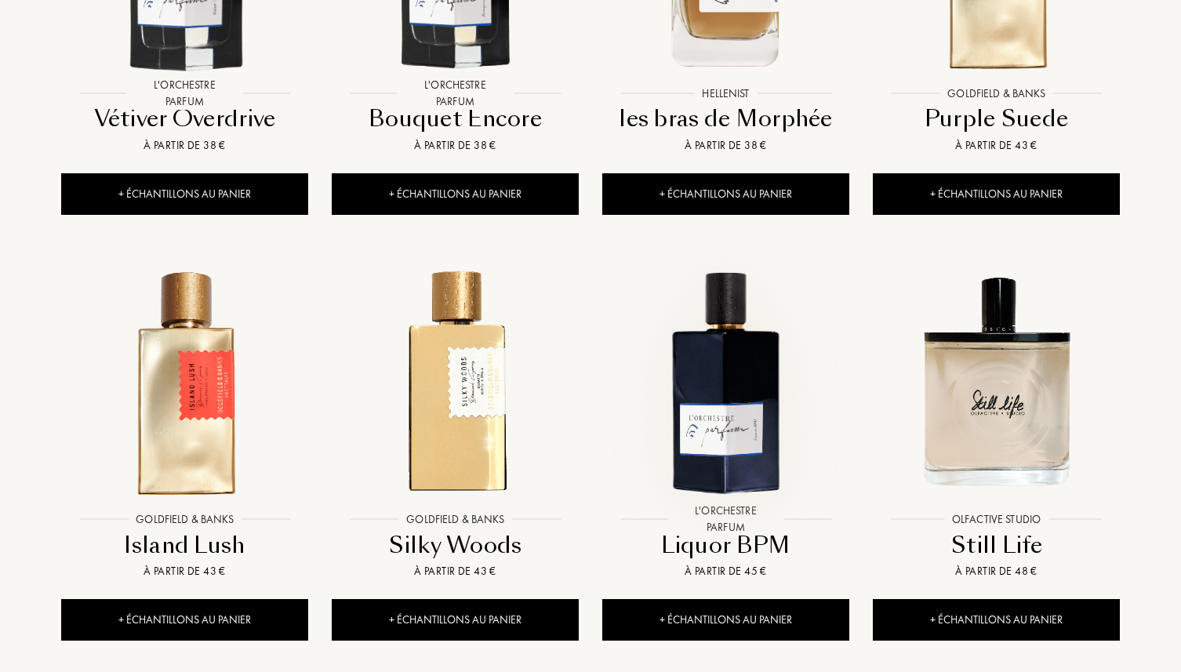
scroll to position [7360, 0]
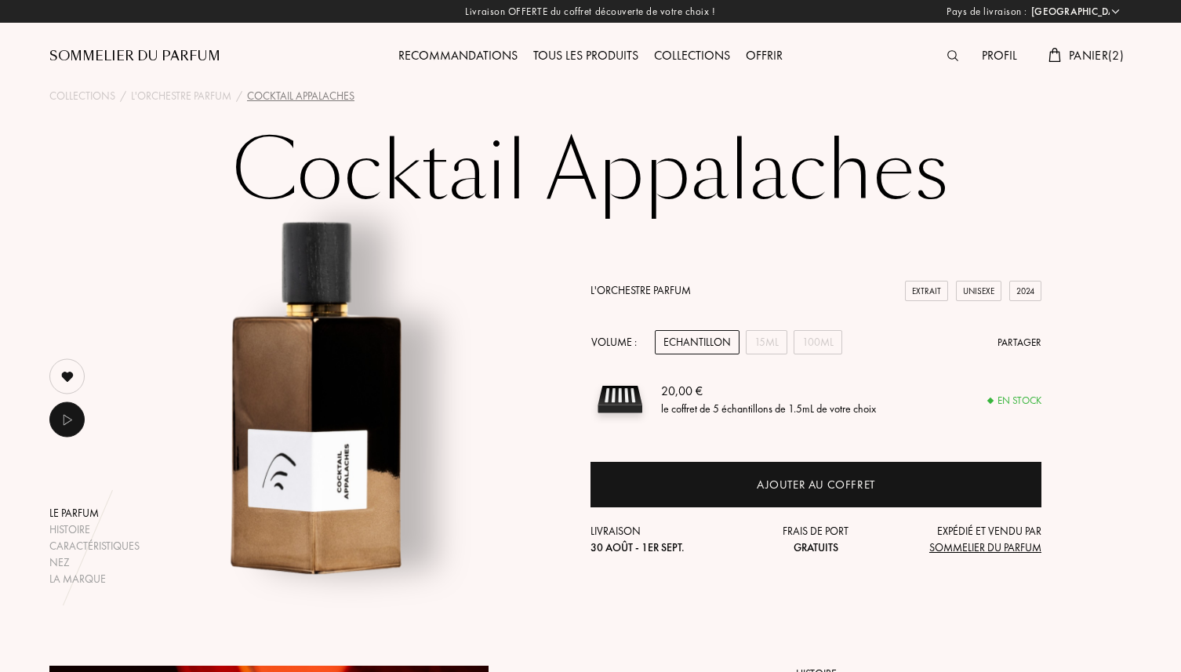
select select "FR"
click at [775, 339] on div "15mL" at bounding box center [767, 342] width 42 height 24
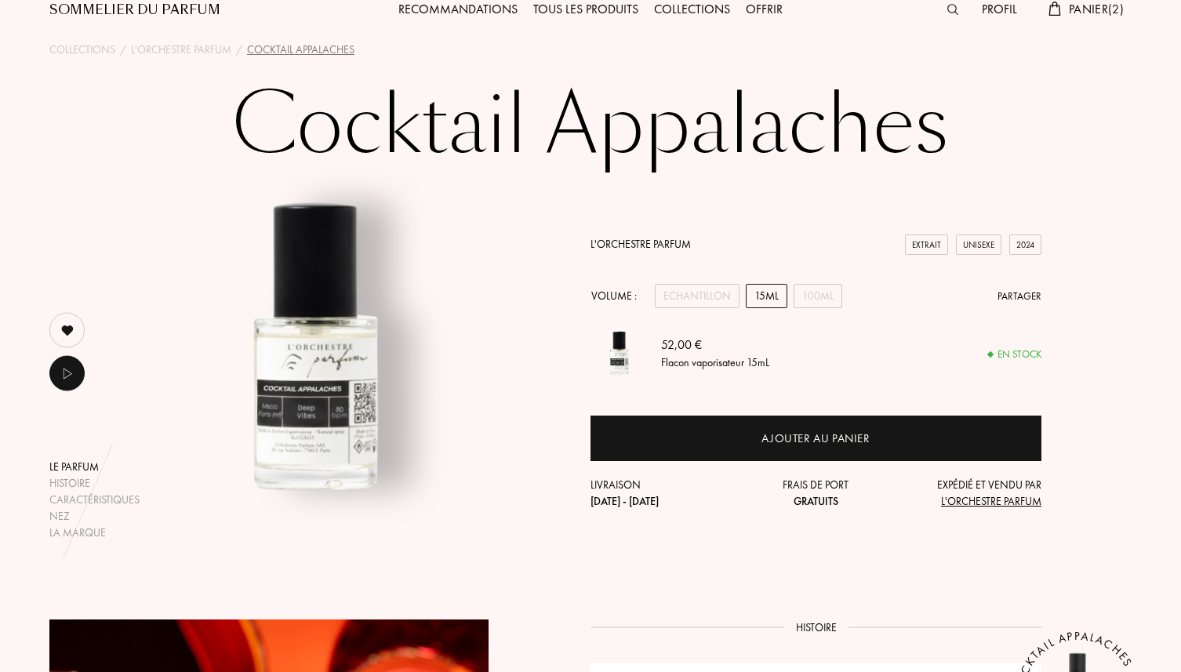
scroll to position [36, 0]
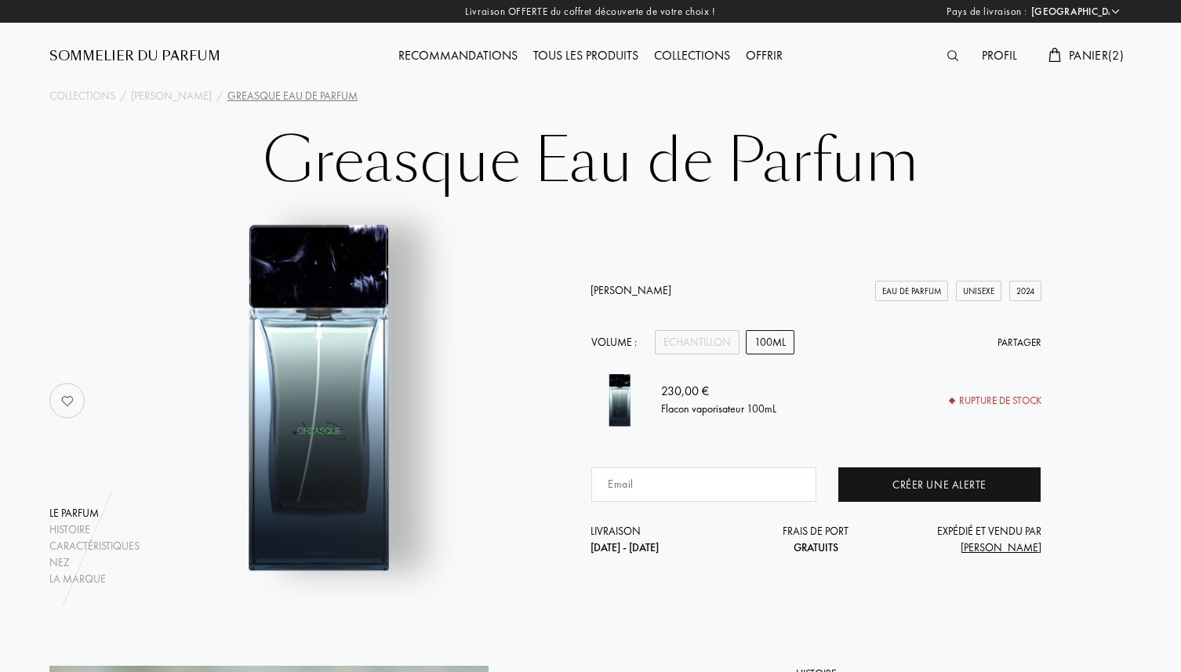
select select "FR"
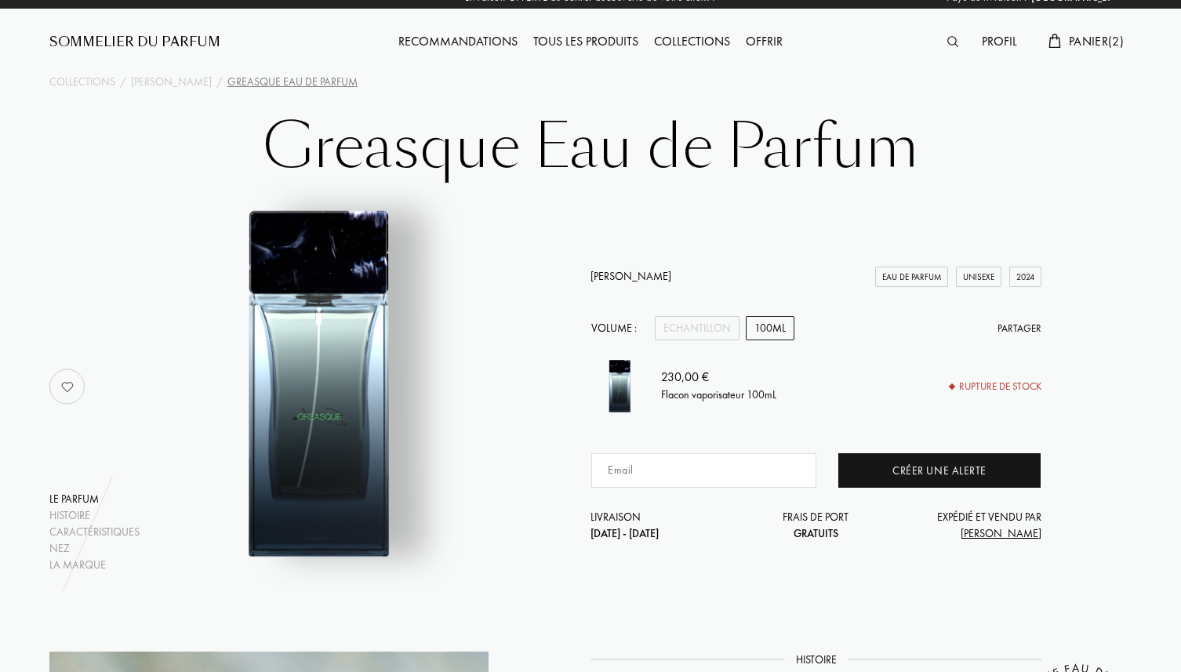
scroll to position [24, 0]
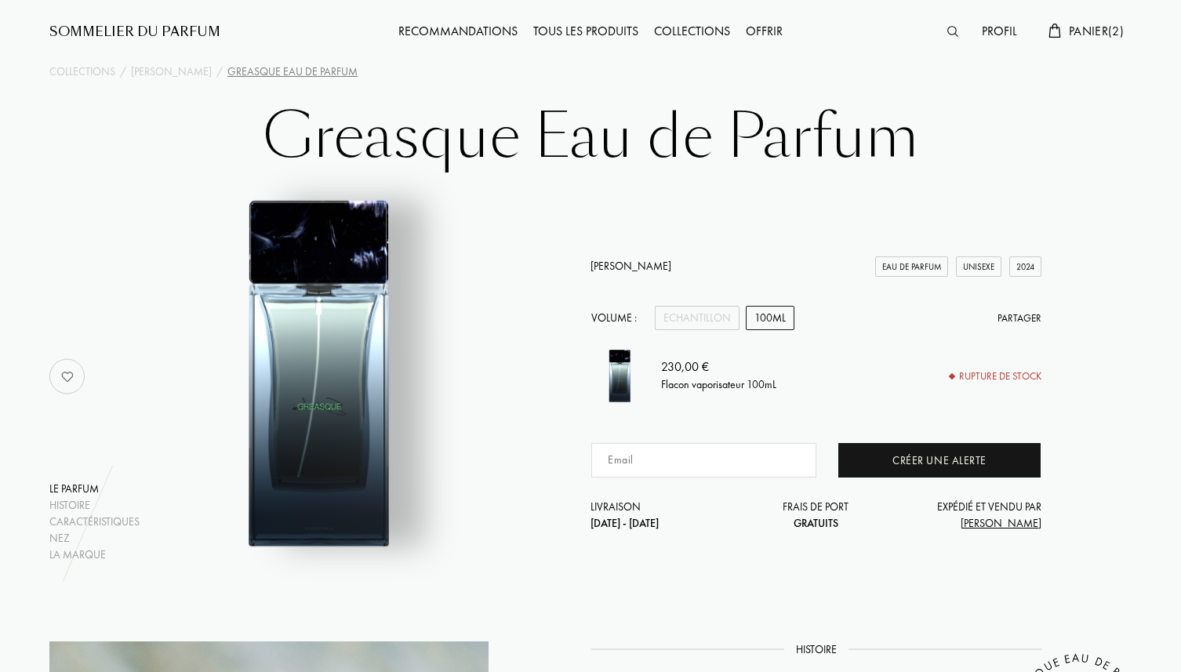
click at [778, 316] on div "100mL" at bounding box center [770, 318] width 49 height 24
click at [711, 311] on div "Echantillon" at bounding box center [697, 318] width 85 height 24
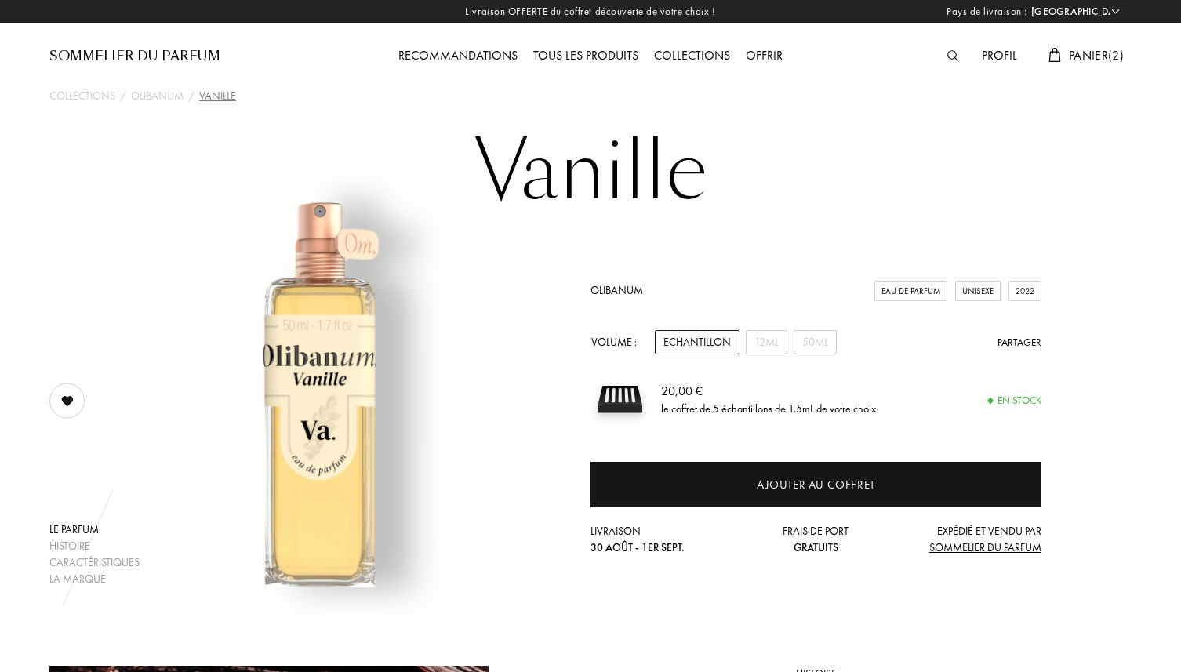
select select "FR"
click at [773, 332] on div "12mL" at bounding box center [767, 342] width 42 height 24
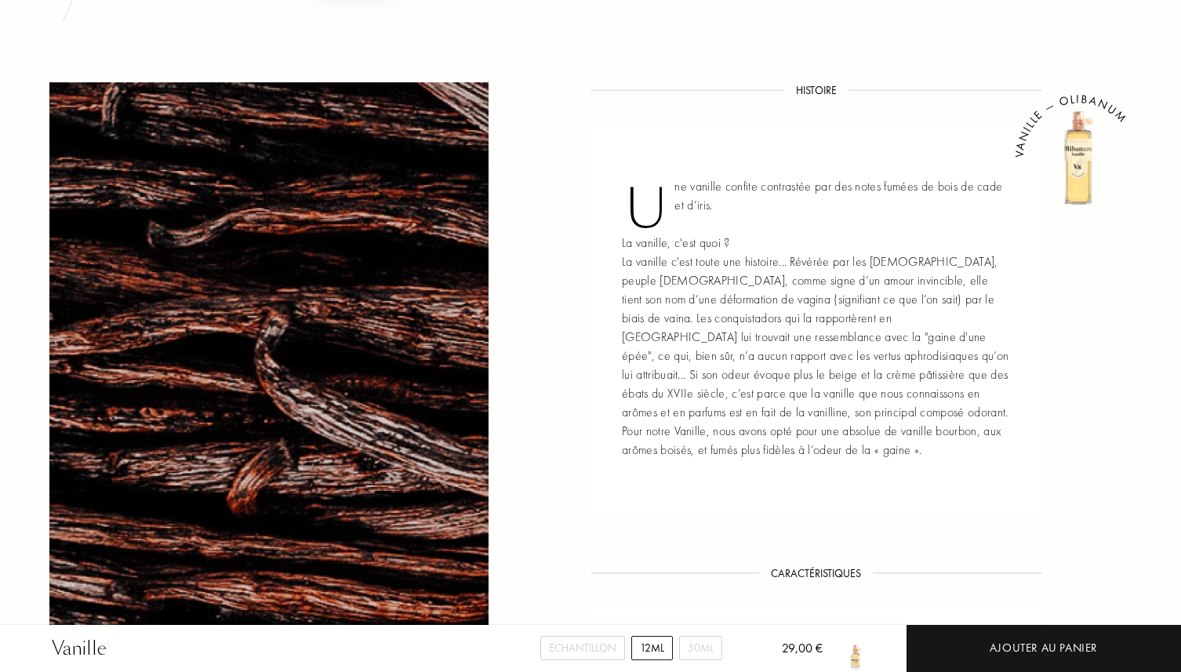
scroll to position [584, 0]
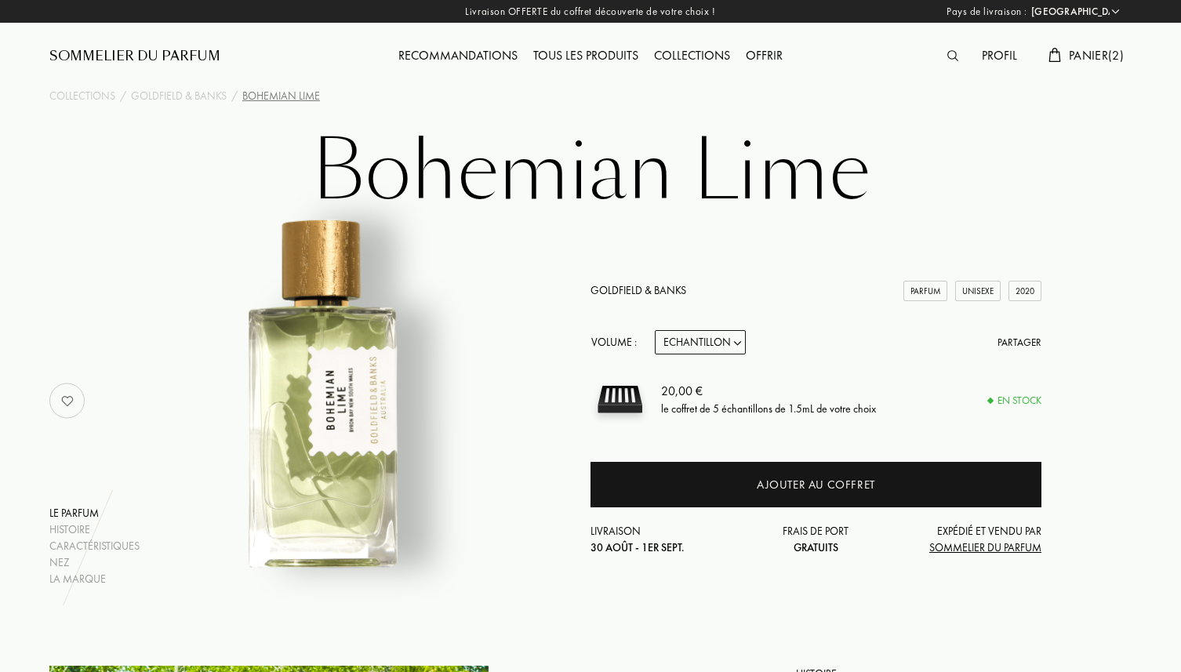
select select "FR"
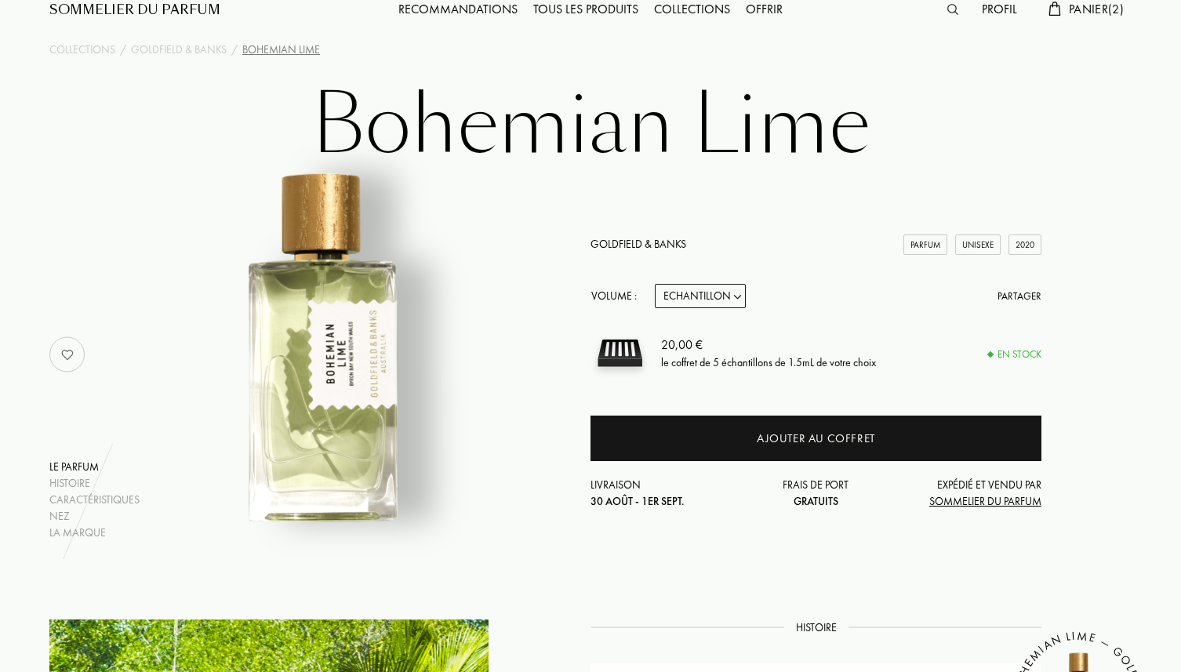
scroll to position [67, 0]
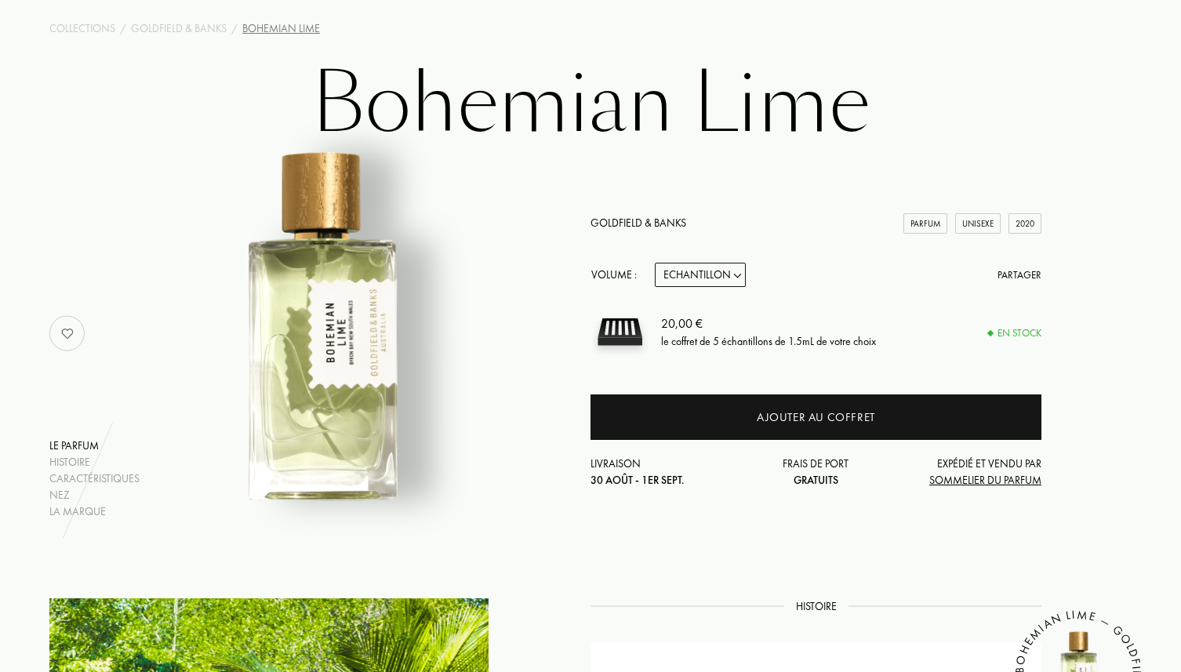
click at [746, 273] on div "Echantillon 10mL 50mL 100mL" at bounding box center [703, 275] width 97 height 24
click at [732, 276] on select "Echantillon 10mL 50mL 100mL" at bounding box center [700, 275] width 91 height 24
select select "1"
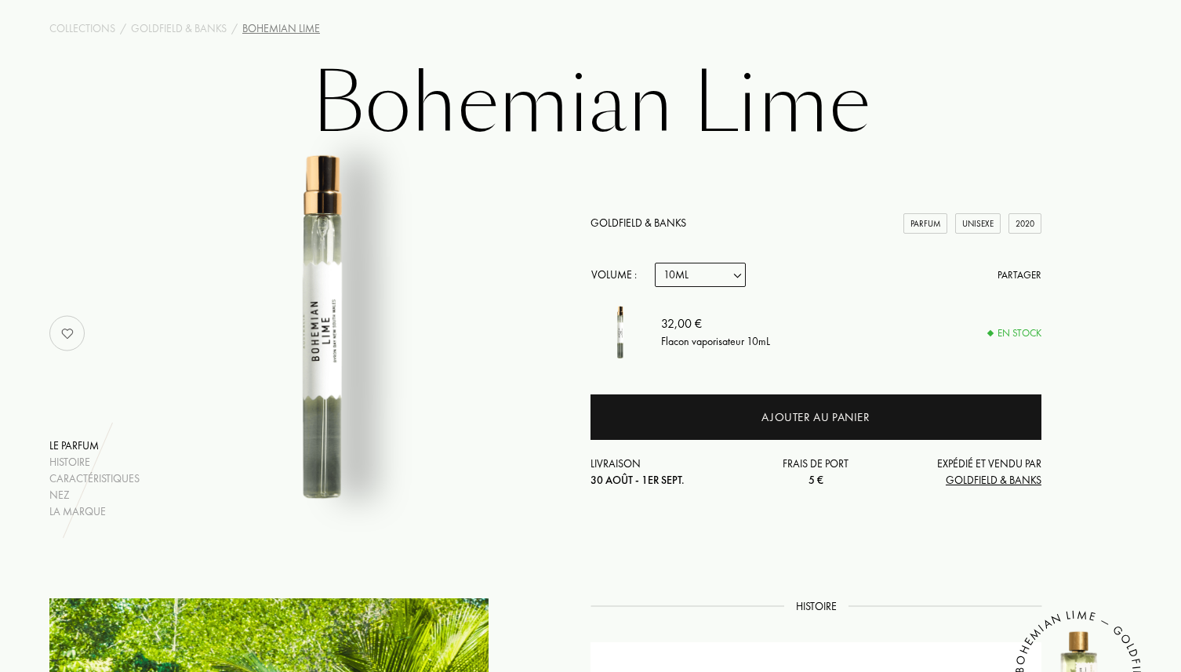
click at [726, 280] on select "Echantillon 10mL 50mL 100mL" at bounding box center [700, 275] width 91 height 24
select select "2"
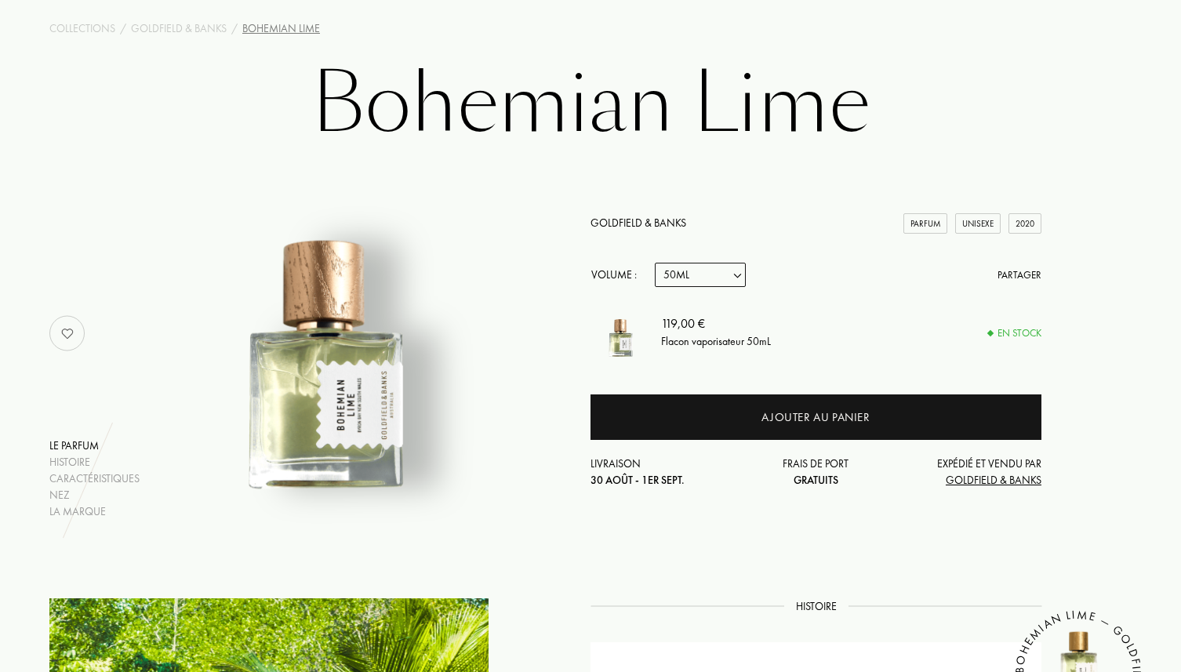
click at [726, 274] on select "Echantillon 10mL 50mL 100mL" at bounding box center [700, 275] width 91 height 24
select select "1"
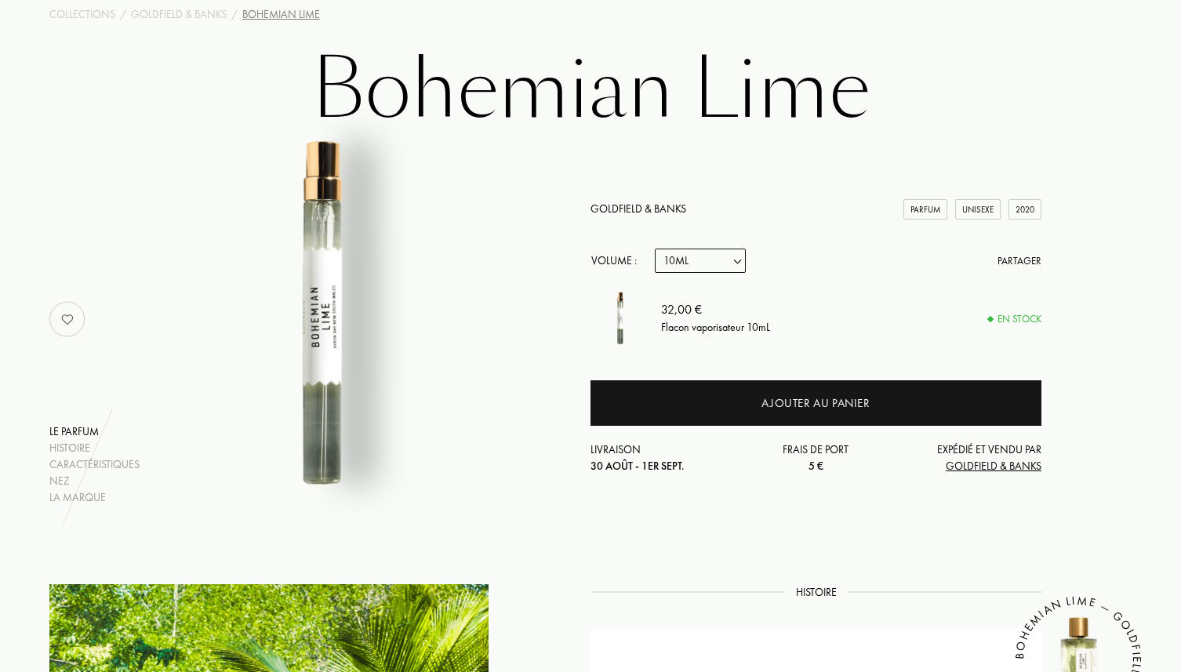
scroll to position [0, 0]
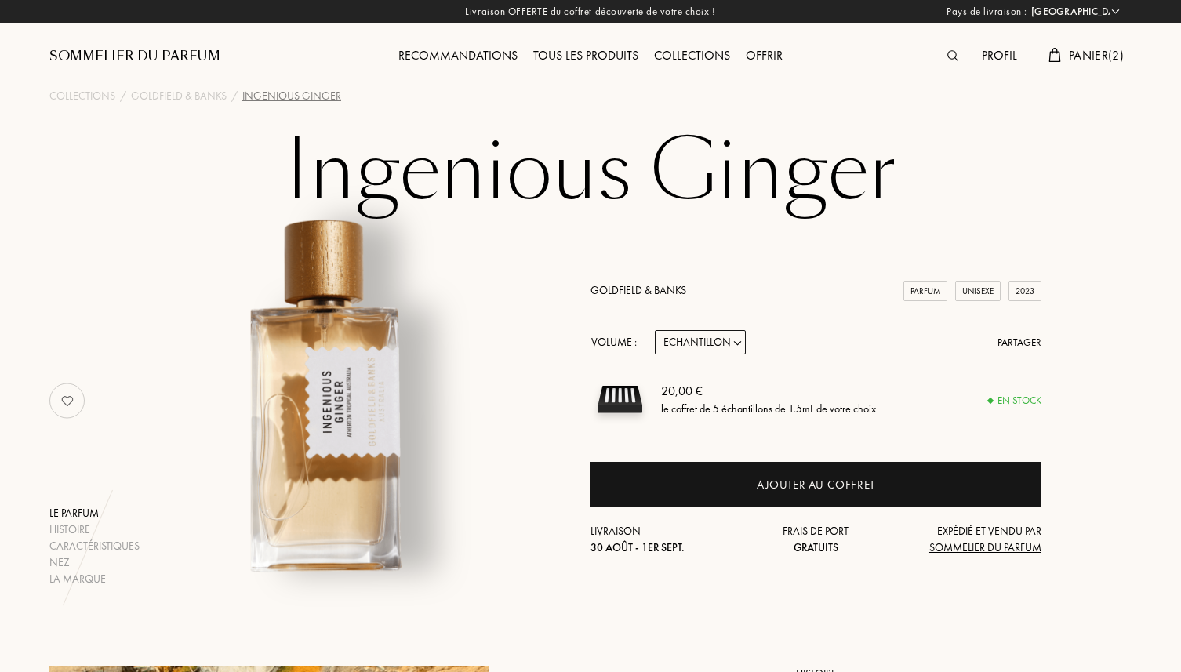
select select "FR"
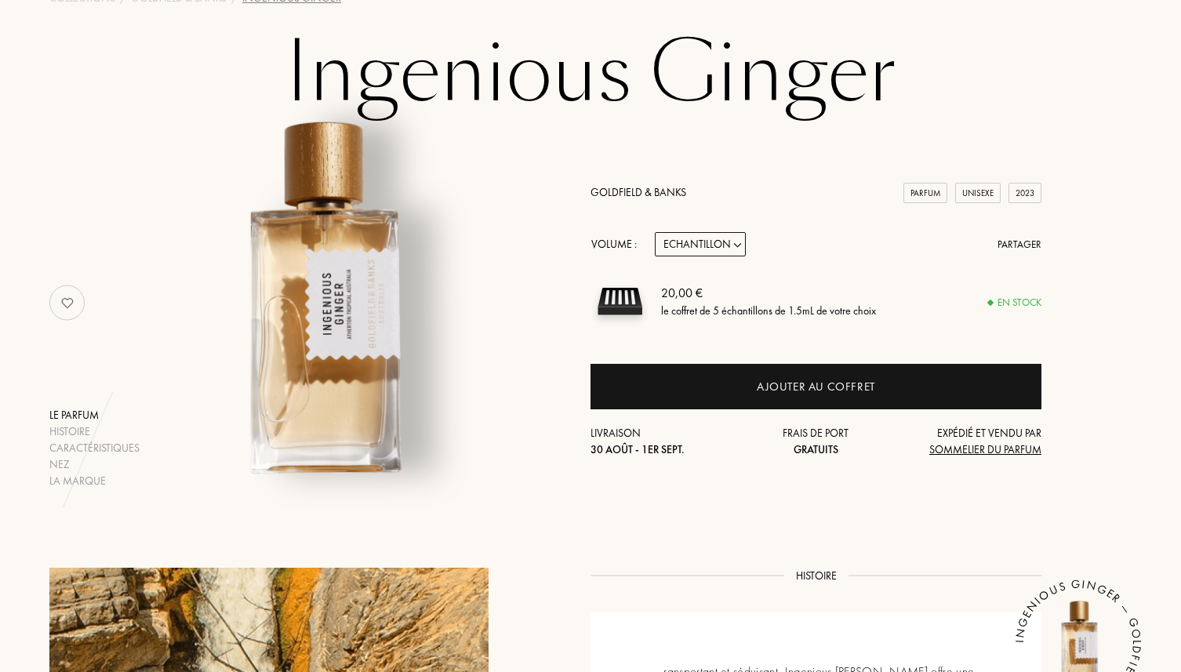
scroll to position [104, 0]
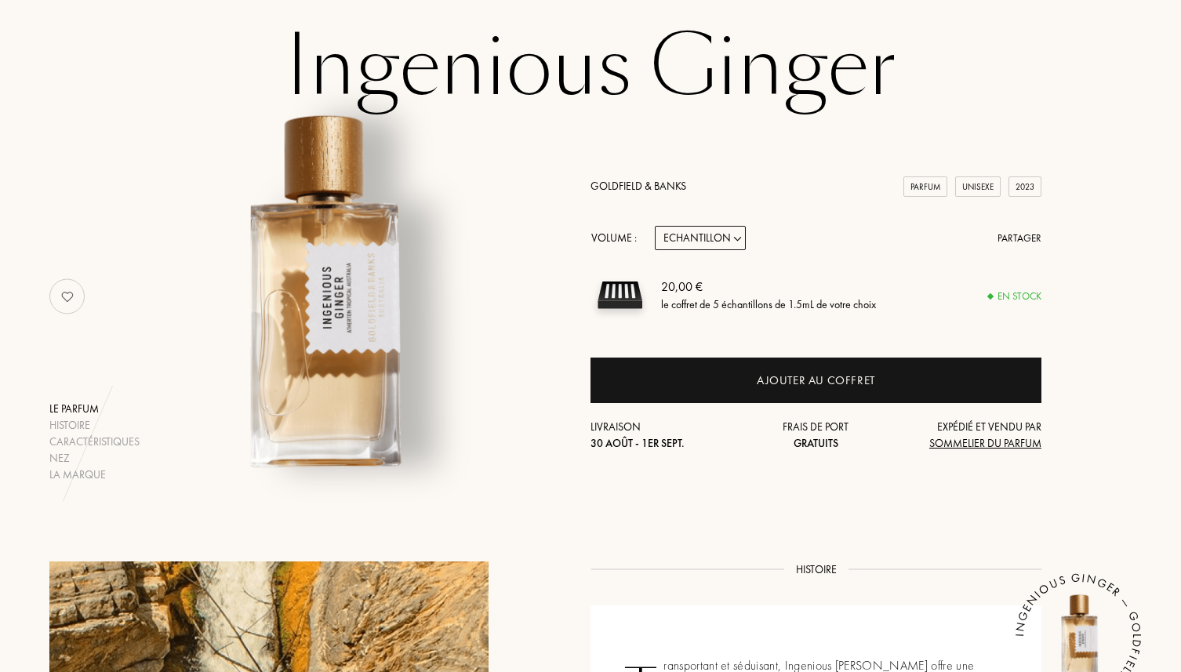
click at [684, 234] on select "Echantillon 10mL 50mL 100mL" at bounding box center [700, 238] width 91 height 24
select select "1"
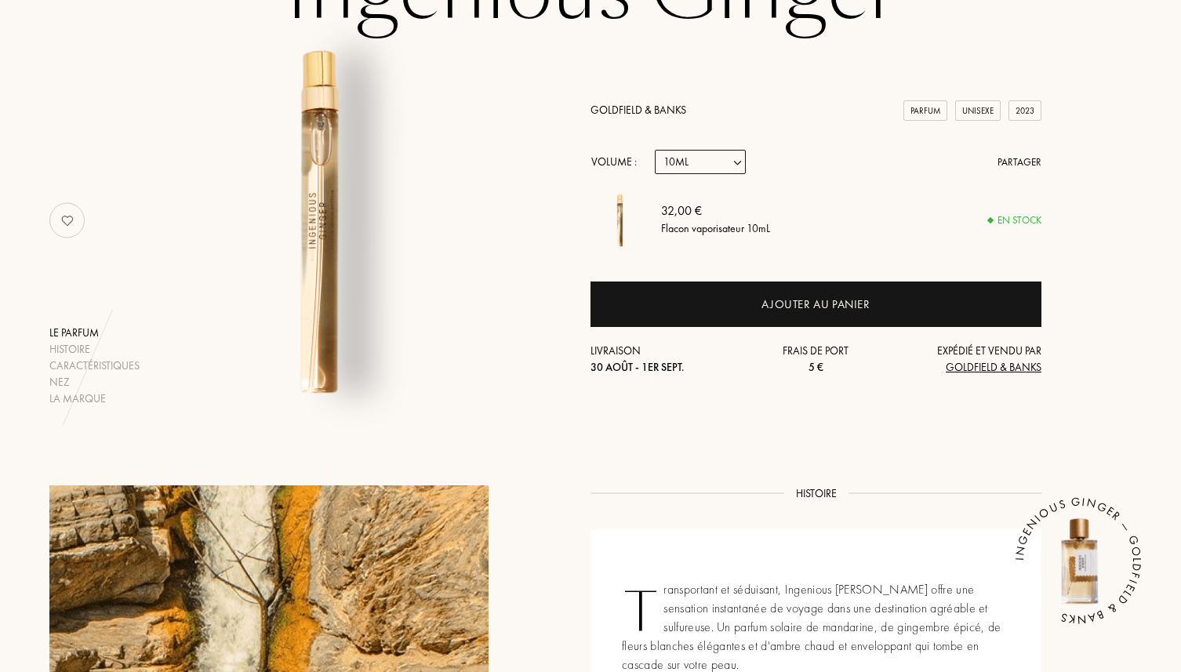
scroll to position [0, 0]
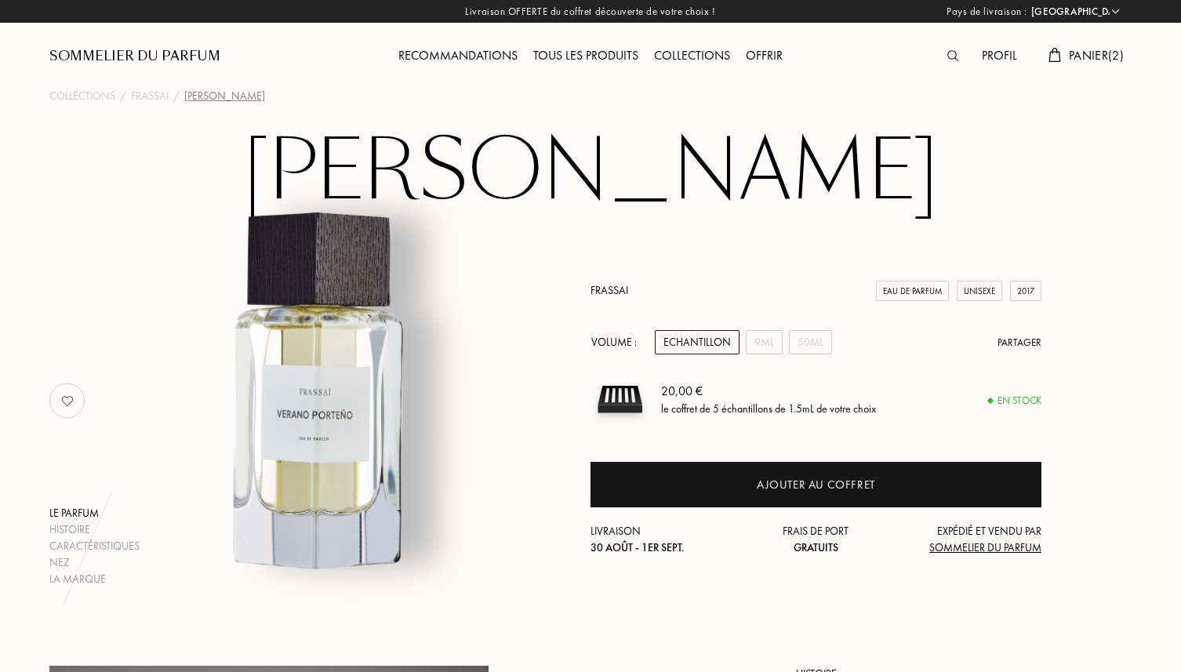
select select "FR"
click at [775, 343] on div "9mL" at bounding box center [764, 342] width 37 height 24
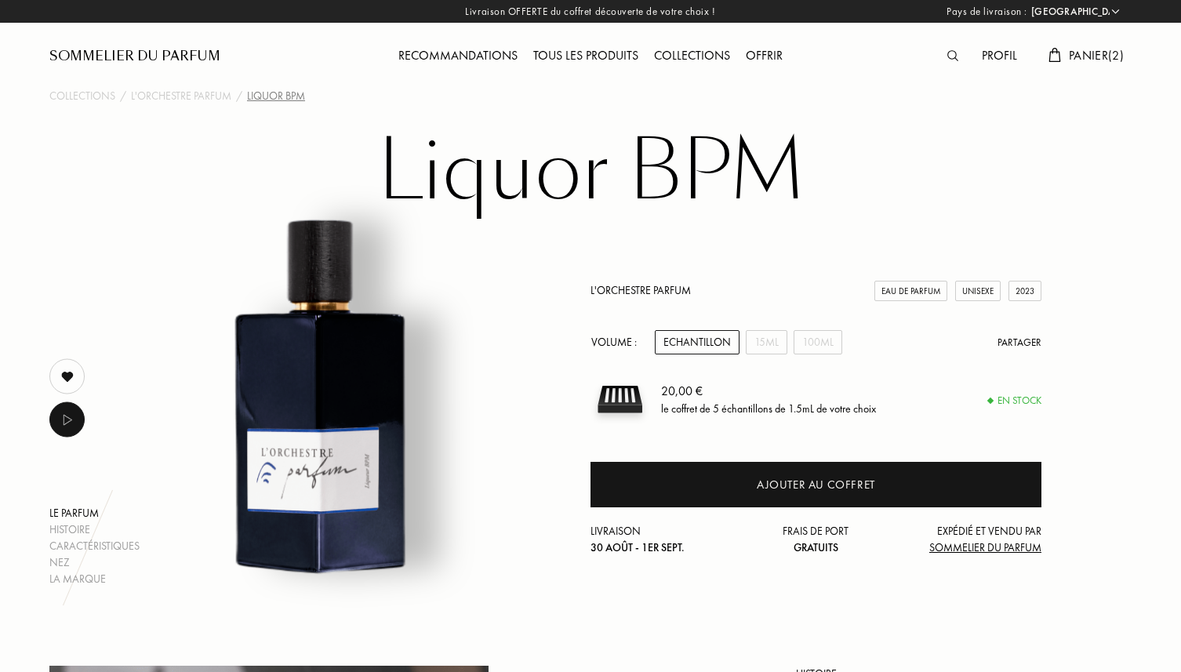
select select "FR"
click at [768, 340] on div "15mL" at bounding box center [767, 342] width 42 height 24
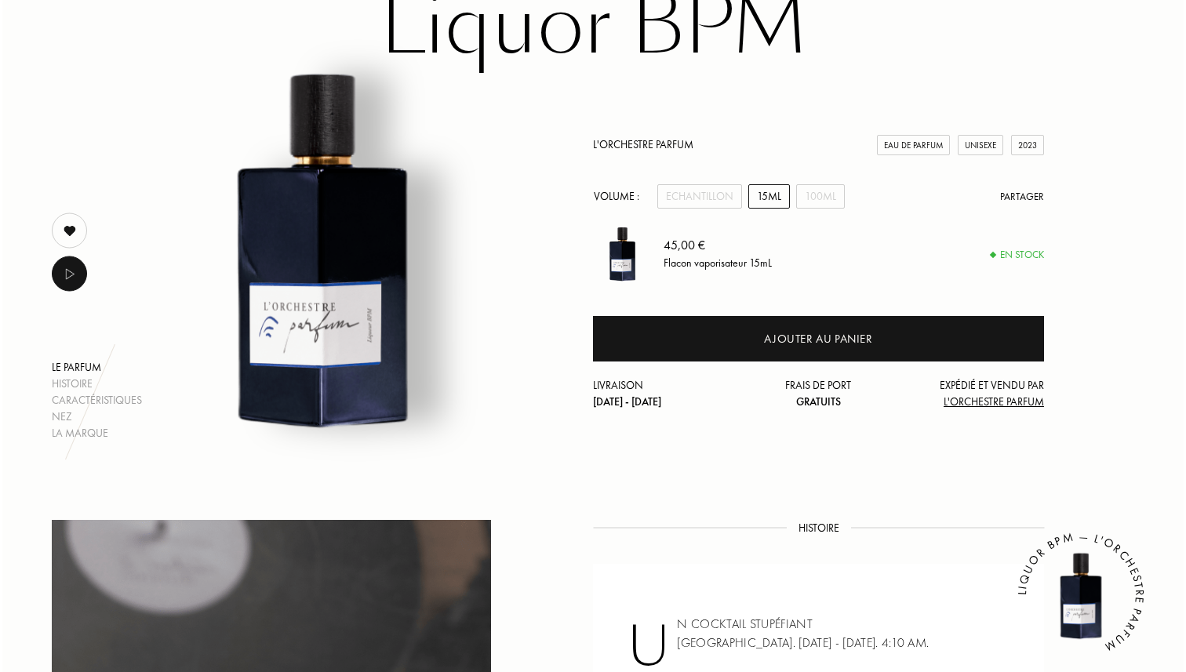
scroll to position [52, 0]
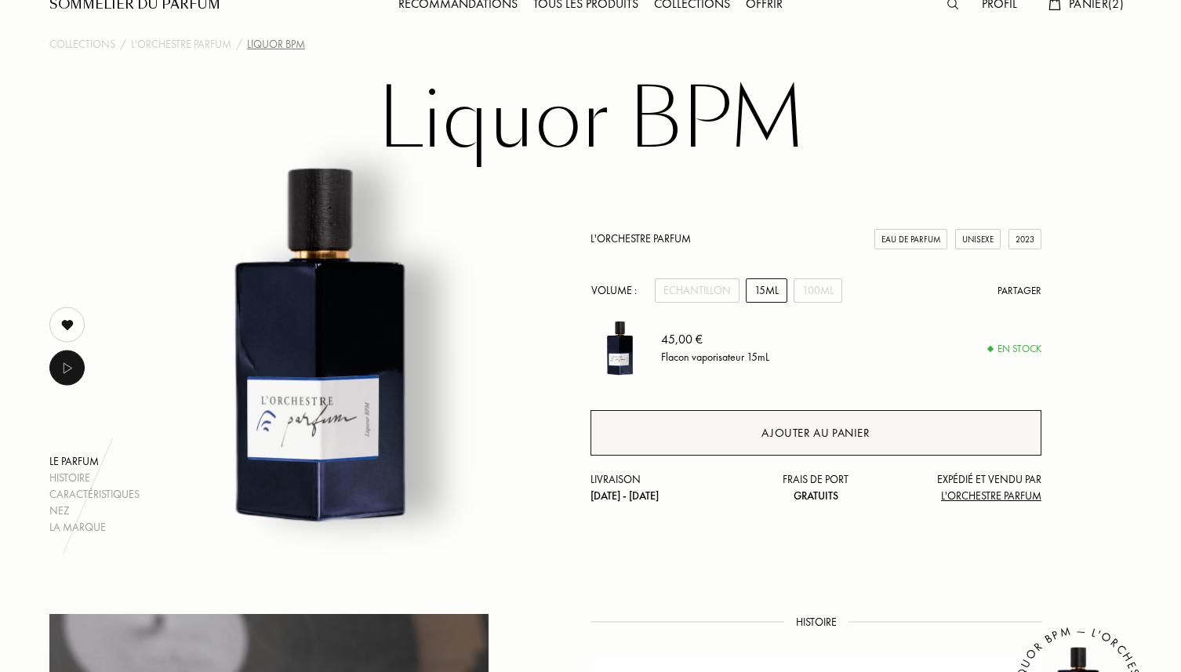
click at [770, 444] on div "Ajouter au panier" at bounding box center [815, 432] width 451 height 45
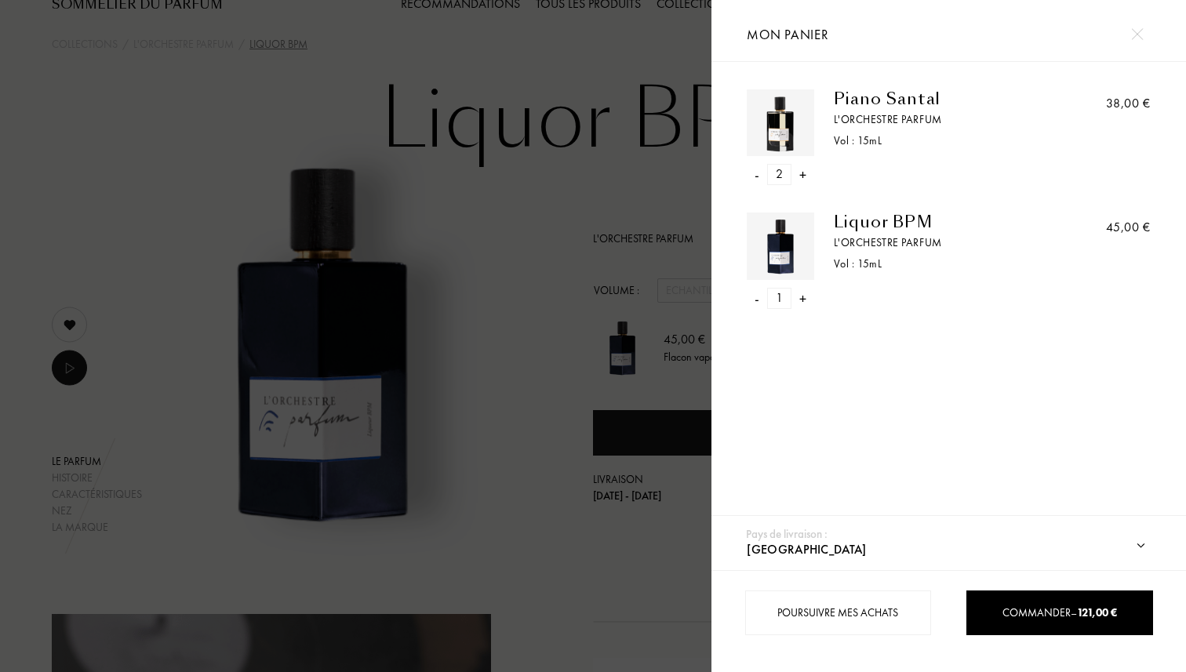
click at [757, 171] on div "-" at bounding box center [756, 174] width 5 height 21
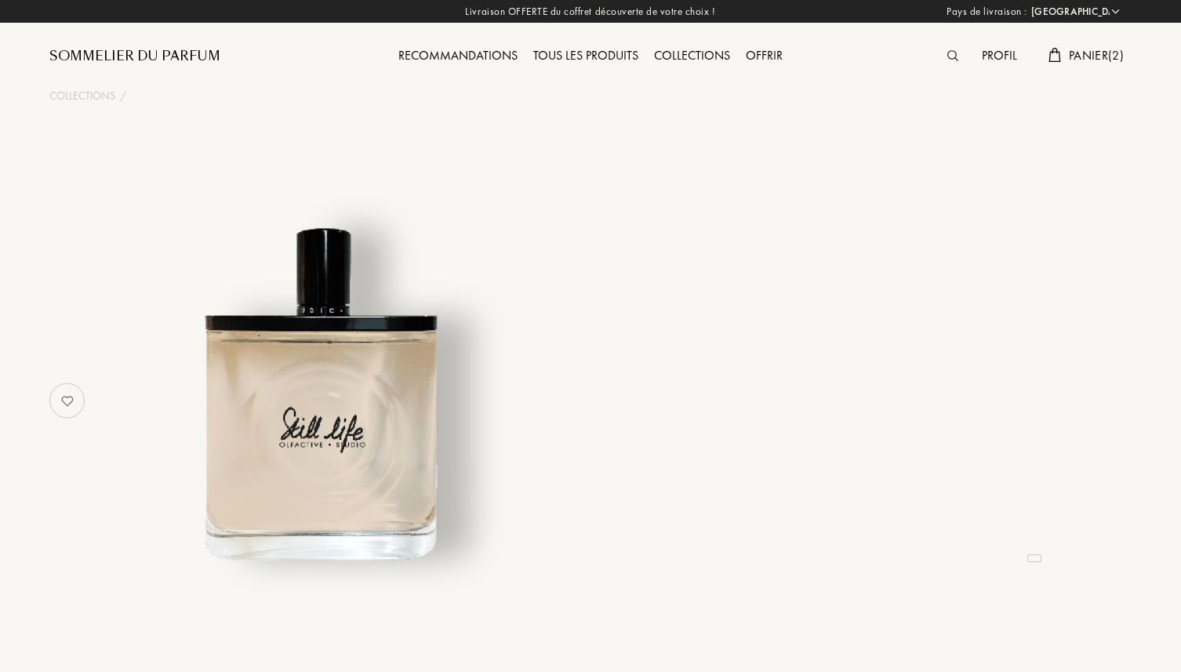
select select "FR"
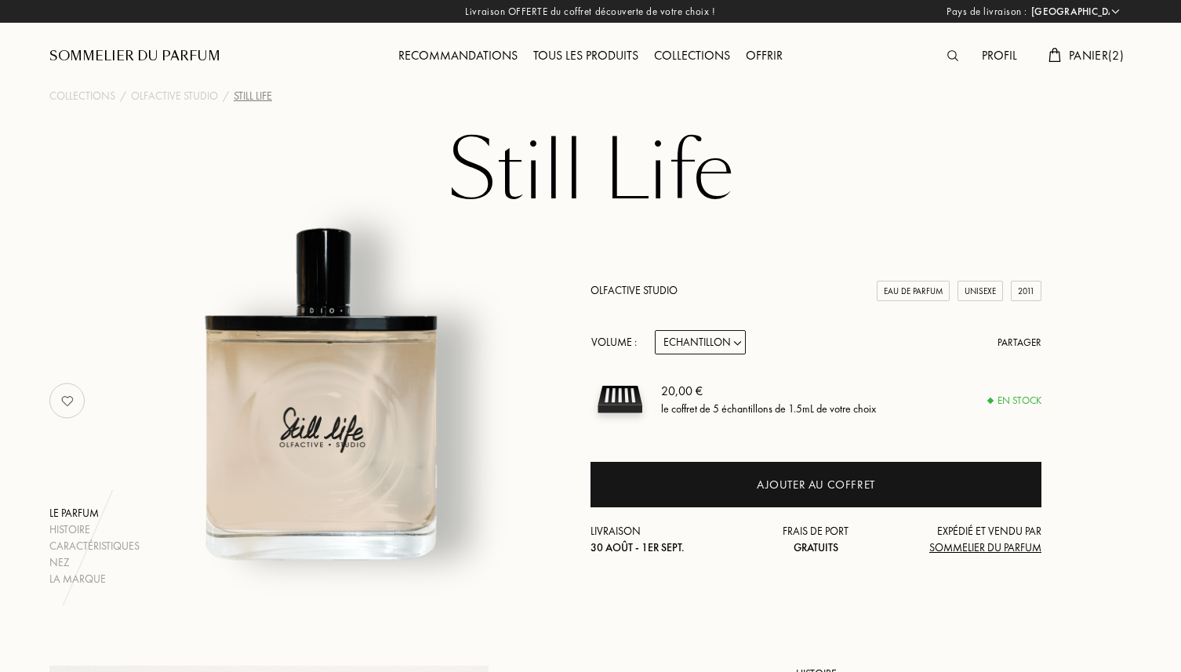
click at [725, 324] on div "Olfactive Studio Eau de Parfum Unisexe 2011 Volume : Echantillon 15mL 50mL 100m…" at bounding box center [815, 419] width 451 height 274
click at [719, 336] on select "Echantillon 15mL 50mL 100mL" at bounding box center [700, 342] width 91 height 24
select select "1"
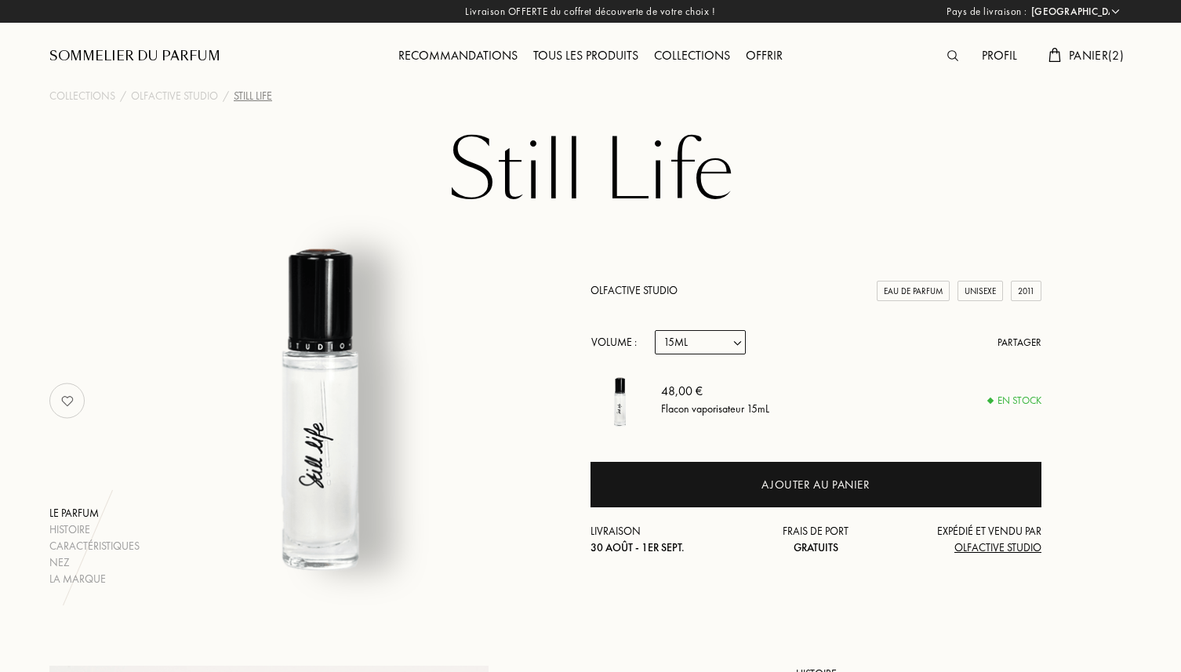
click at [714, 347] on select "Echantillon 15mL 50mL 100mL" at bounding box center [700, 342] width 91 height 24
click at [573, 214] on h1 "Still Life" at bounding box center [590, 172] width 784 height 86
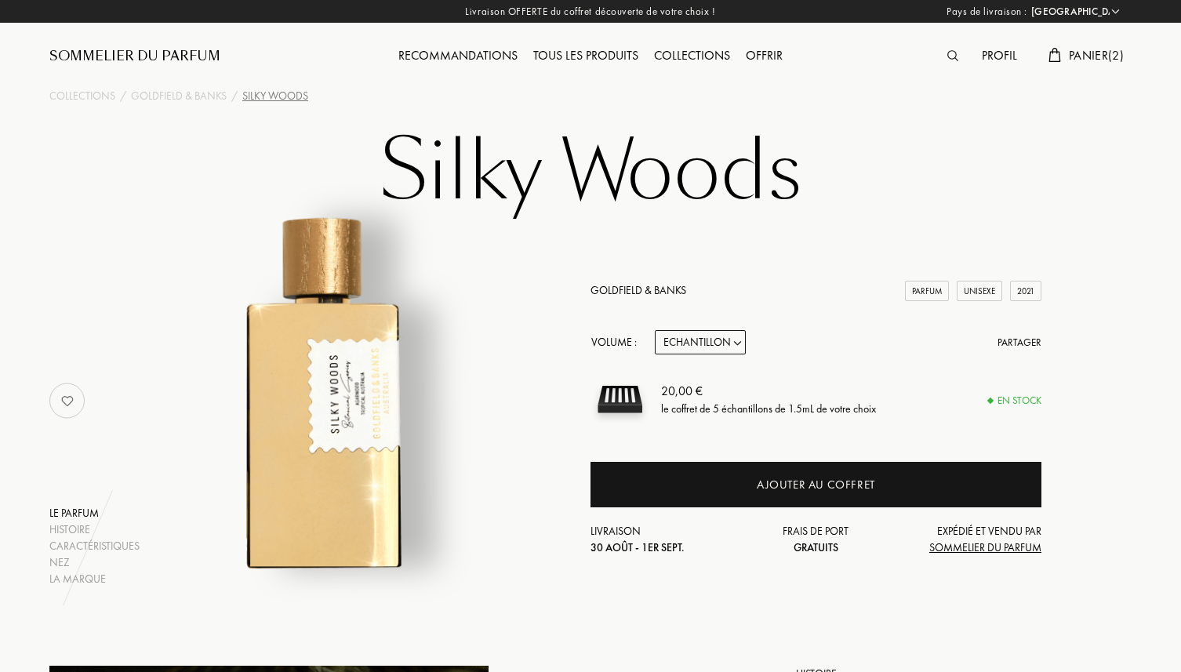
select select "FR"
click at [692, 340] on select "Echantillon 10mL 50mL 100mL" at bounding box center [700, 342] width 91 height 24
select select "1"
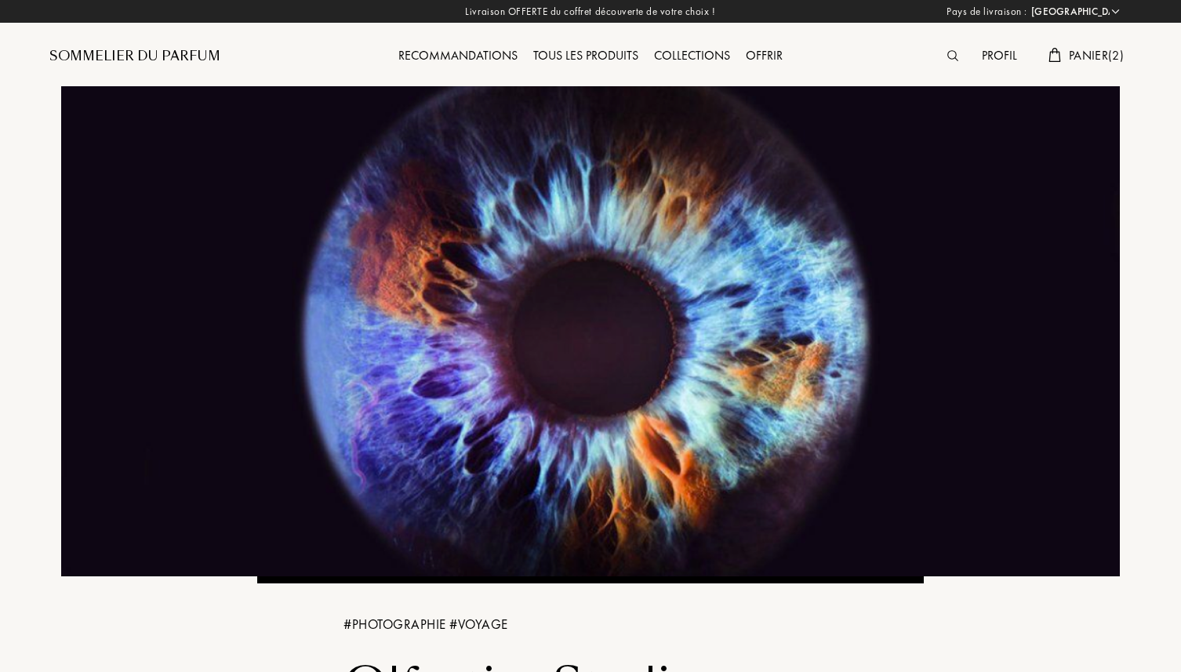
select select "FR"
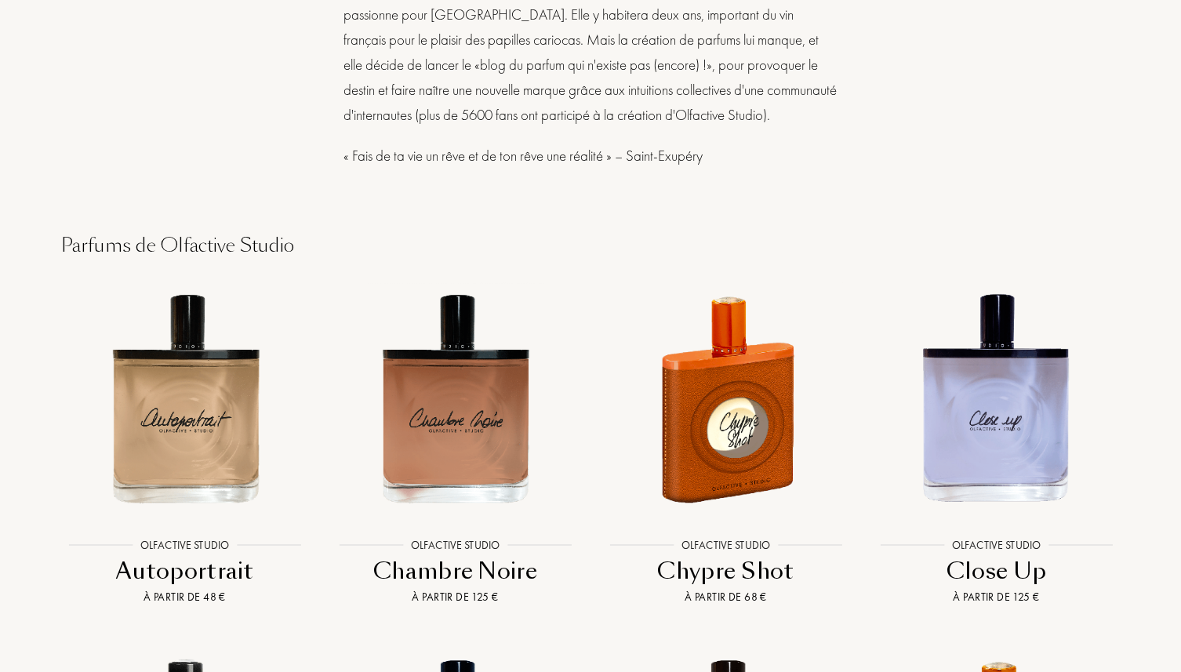
scroll to position [2174, 0]
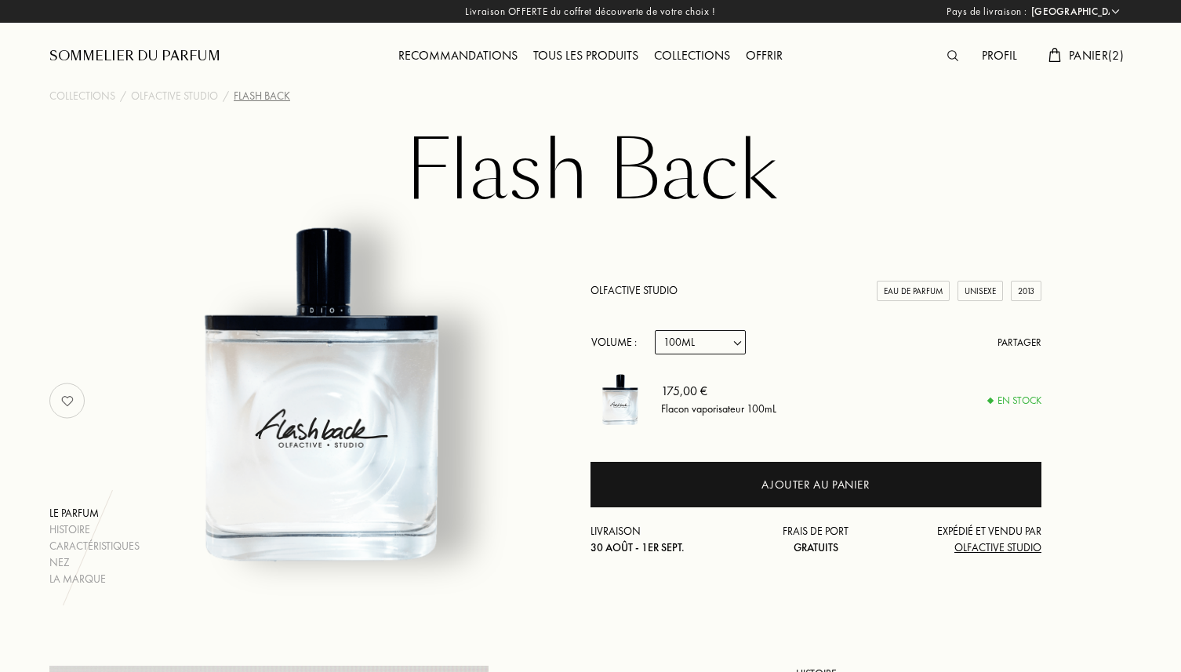
select select "FR"
select select "3"
click at [684, 344] on select "Echantillon 15mL 50mL 100mL" at bounding box center [700, 342] width 91 height 24
select select "1"
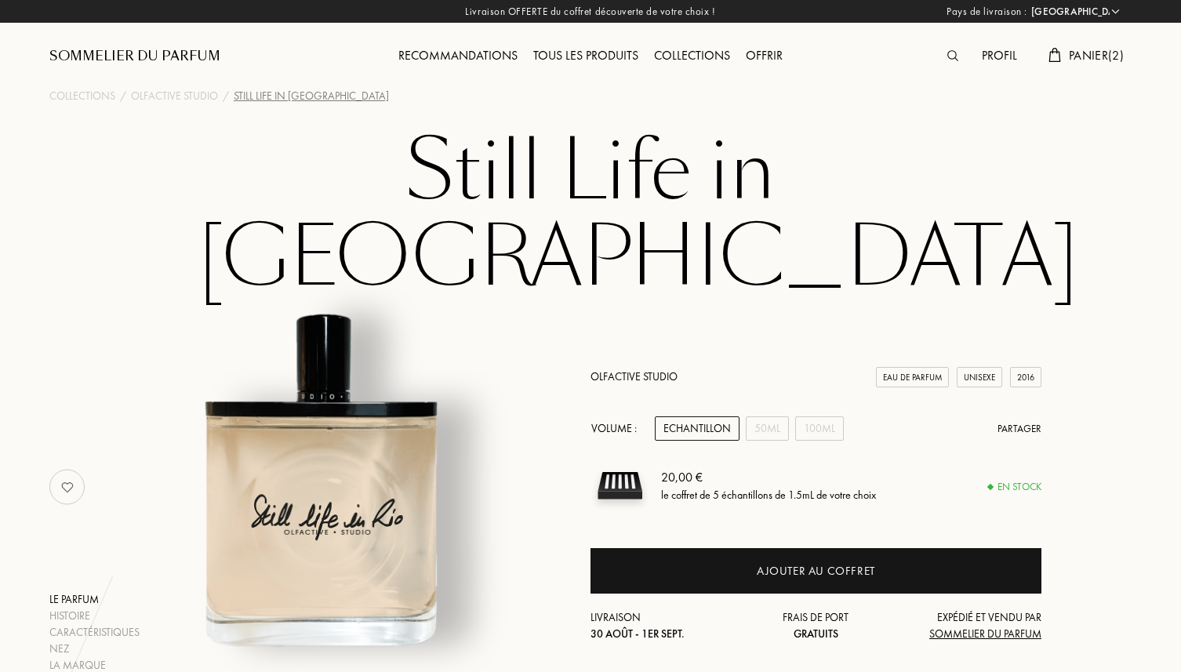
select select "FR"
click at [771, 416] on div "50mL" at bounding box center [767, 428] width 43 height 24
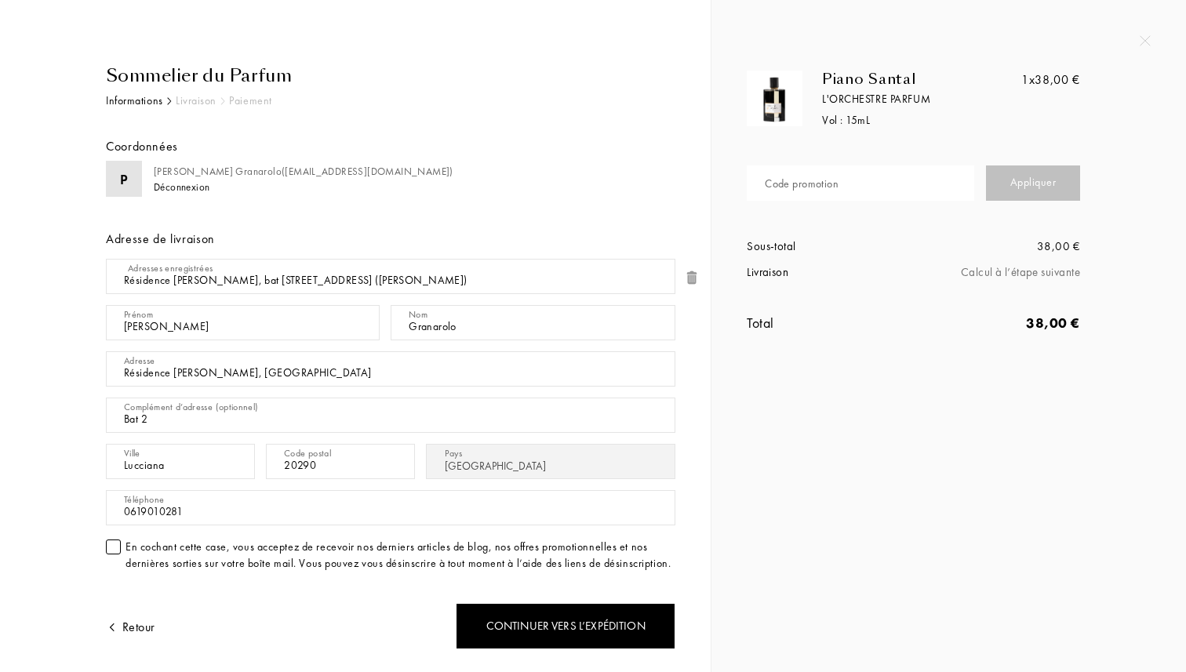
select select "FR"
